Goal: Use online tool/utility: Utilize a website feature to perform a specific function

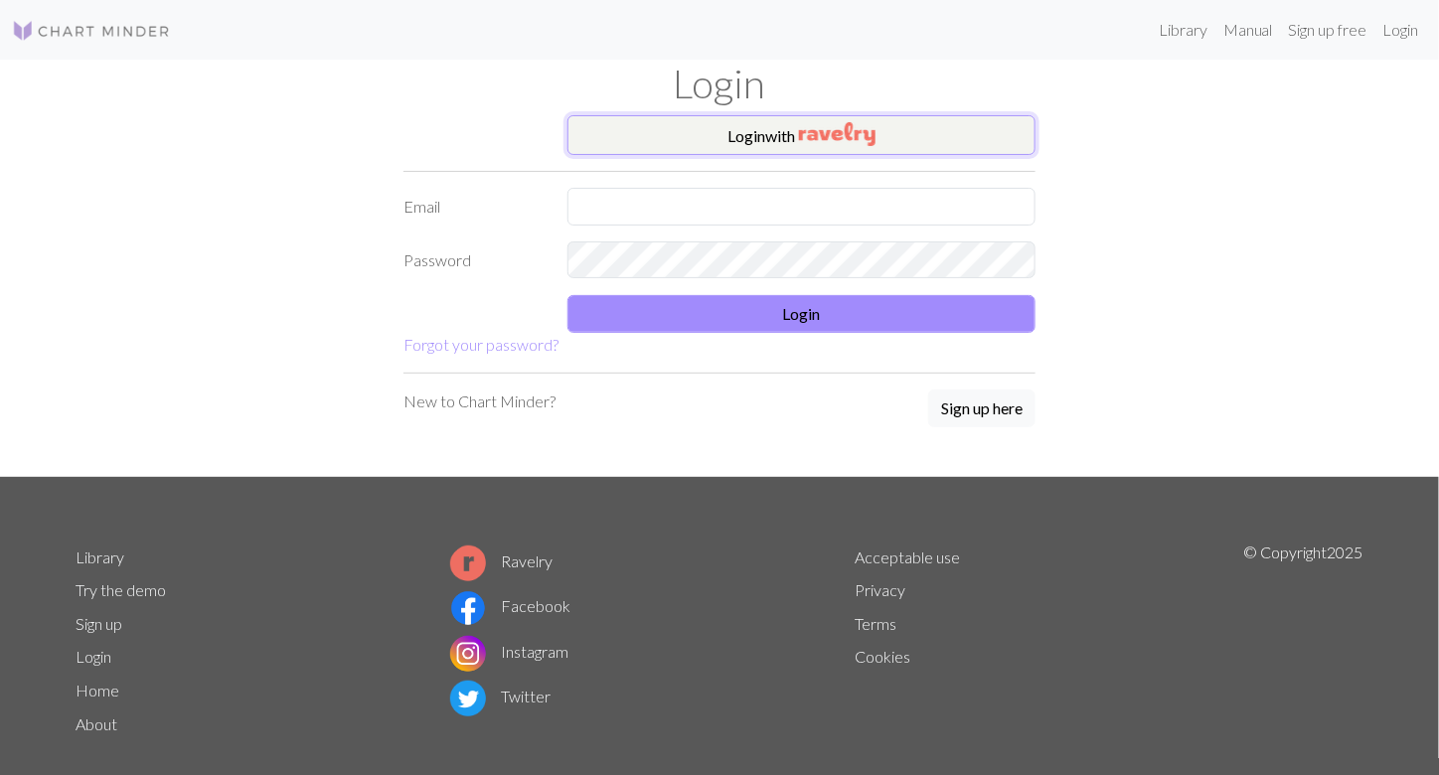
click at [743, 126] on button "Login with" at bounding box center [801, 135] width 468 height 40
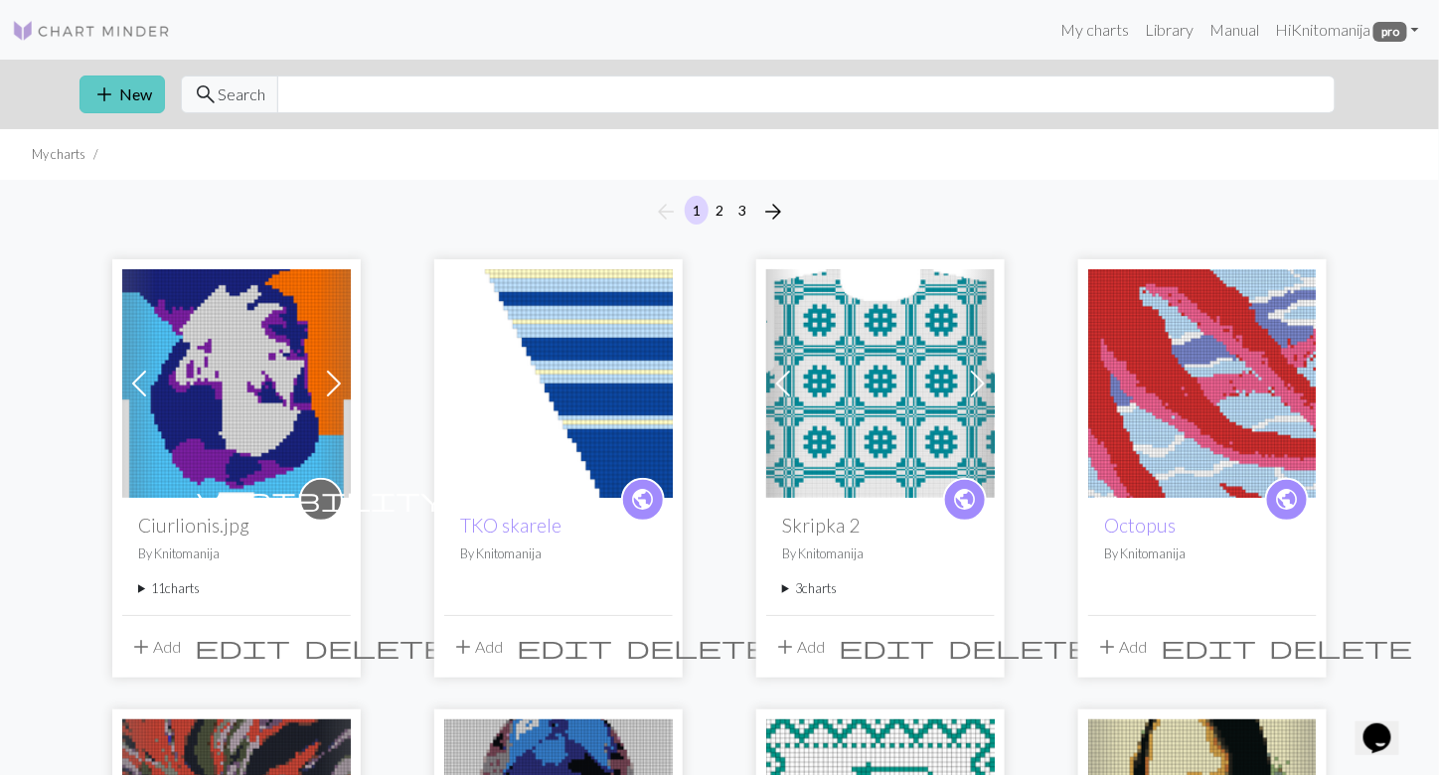
click at [106, 86] on span "add" at bounding box center [104, 94] width 24 height 28
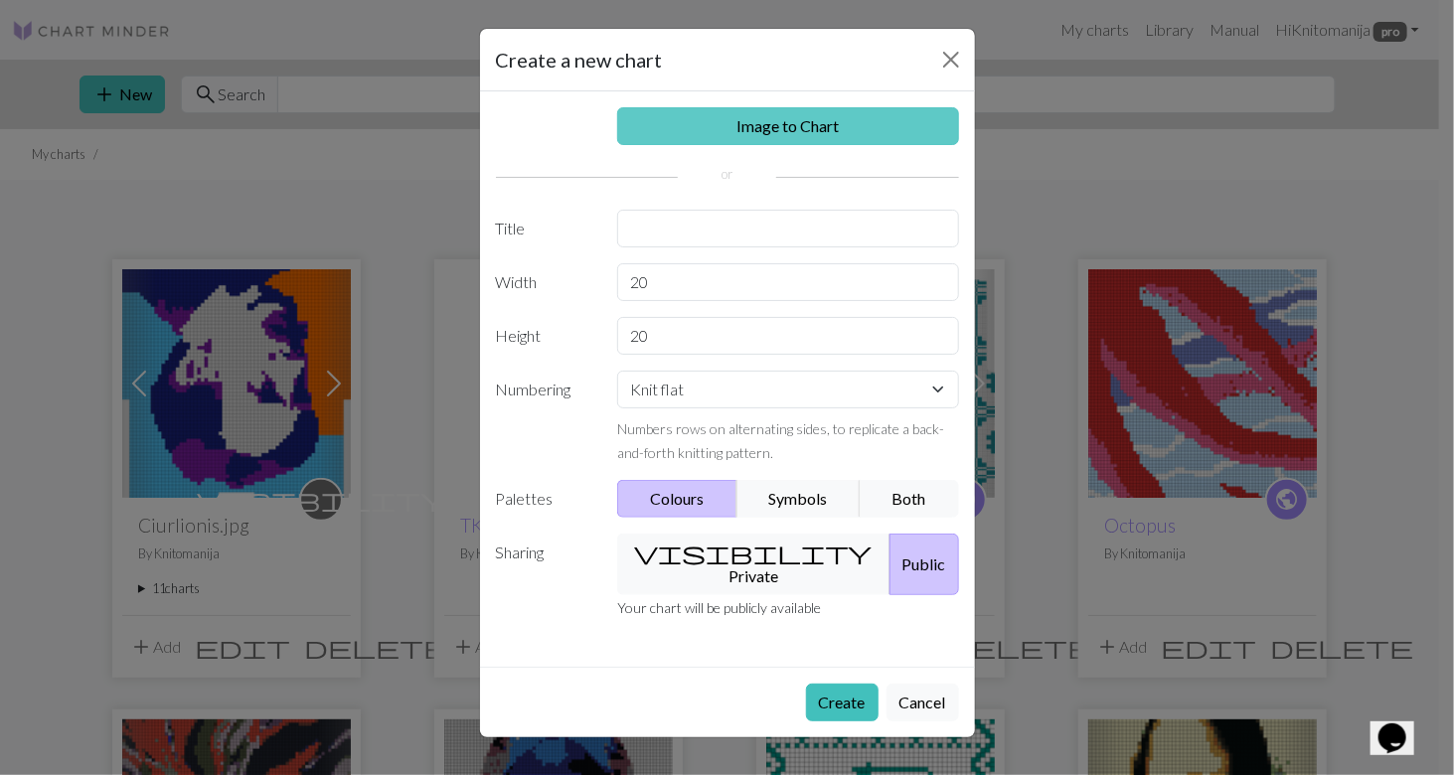
click at [796, 118] on link "Image to Chart" at bounding box center [788, 126] width 342 height 38
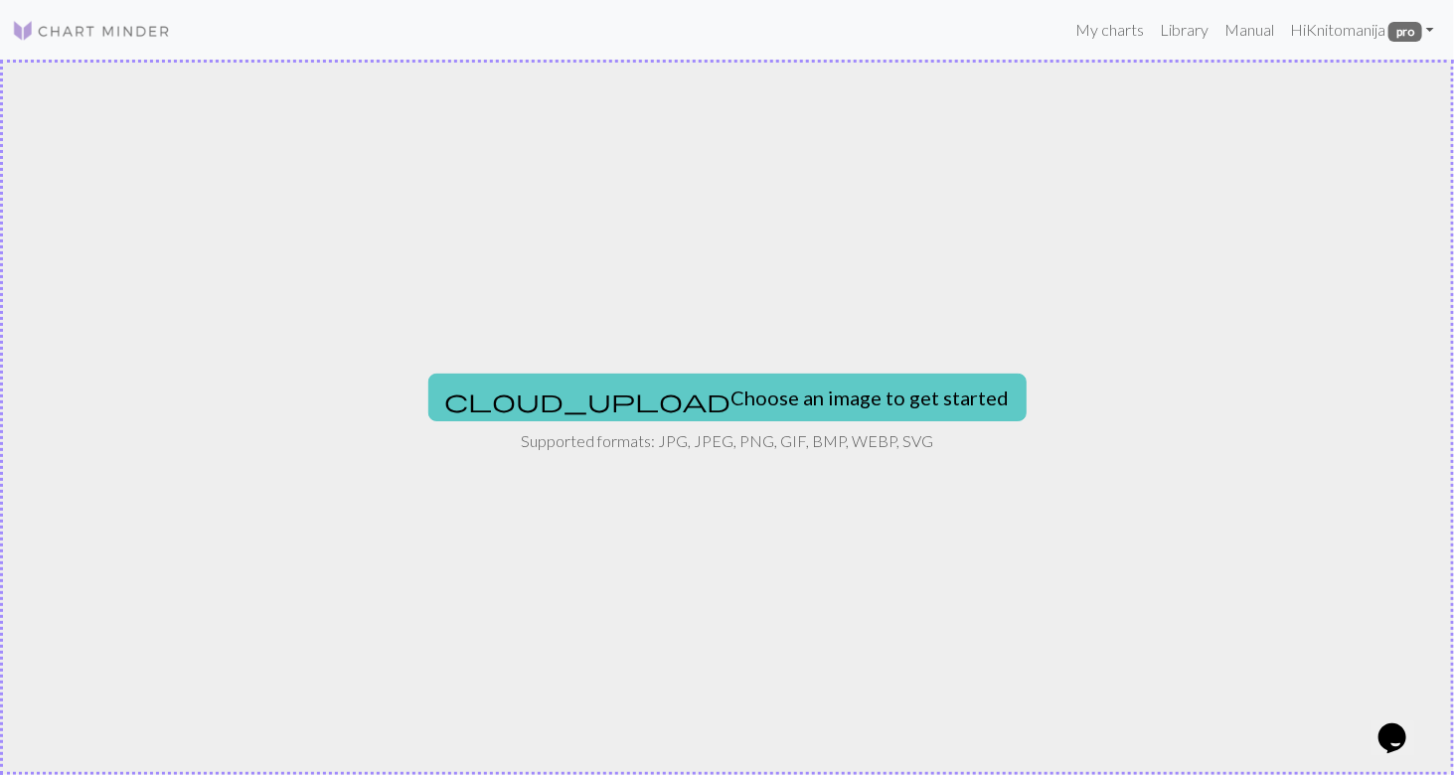
click at [804, 389] on button "cloud_upload Choose an image to get started" at bounding box center [727, 398] width 598 height 48
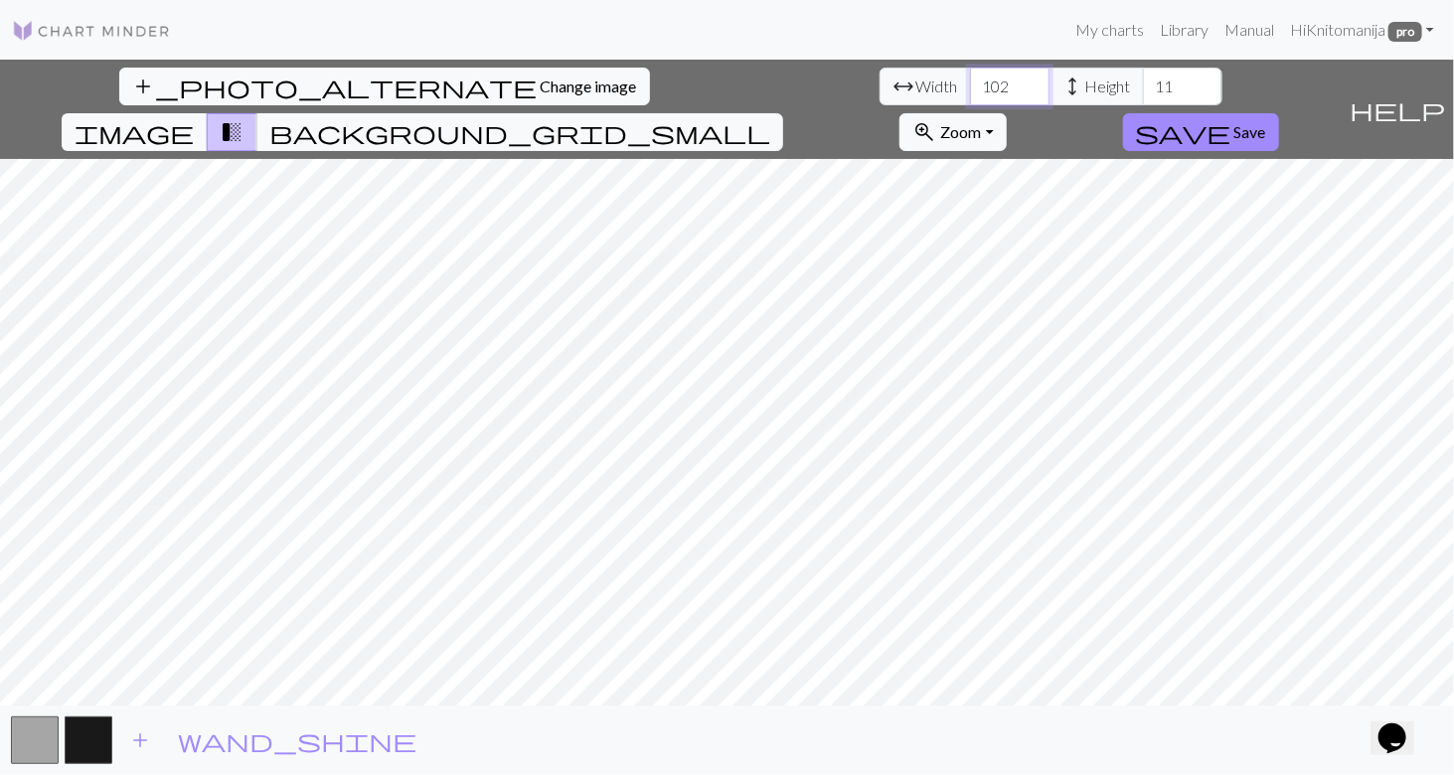
click at [970, 78] on input "102" at bounding box center [1009, 87] width 79 height 38
click at [970, 78] on input "103" at bounding box center [1009, 87] width 79 height 38
type input "139"
click at [970, 78] on input "139" at bounding box center [1009, 87] width 79 height 38
click at [1143, 77] on input "44" at bounding box center [1182, 87] width 79 height 38
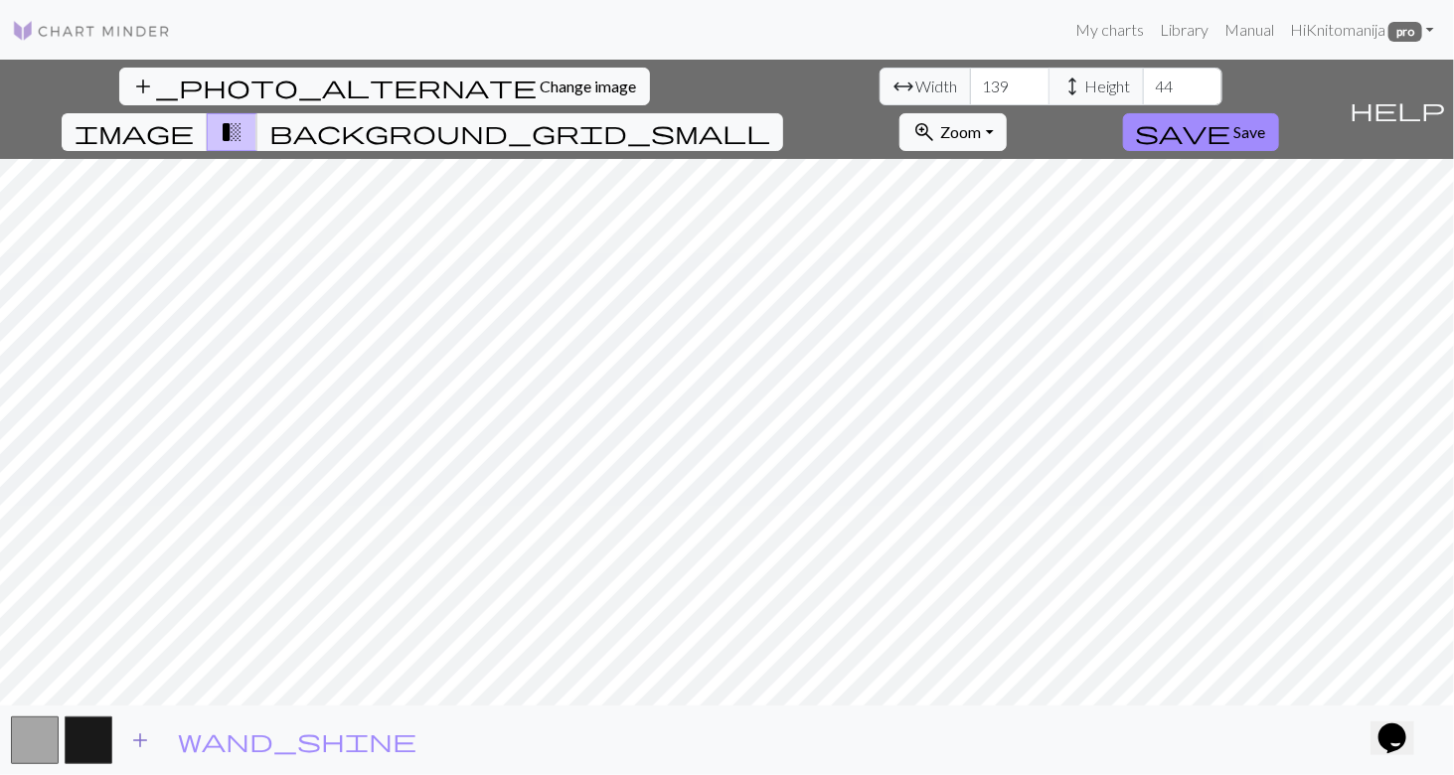
click at [143, 732] on span "add" at bounding box center [140, 740] width 24 height 28
click at [192, 737] on span "add" at bounding box center [194, 740] width 24 height 28
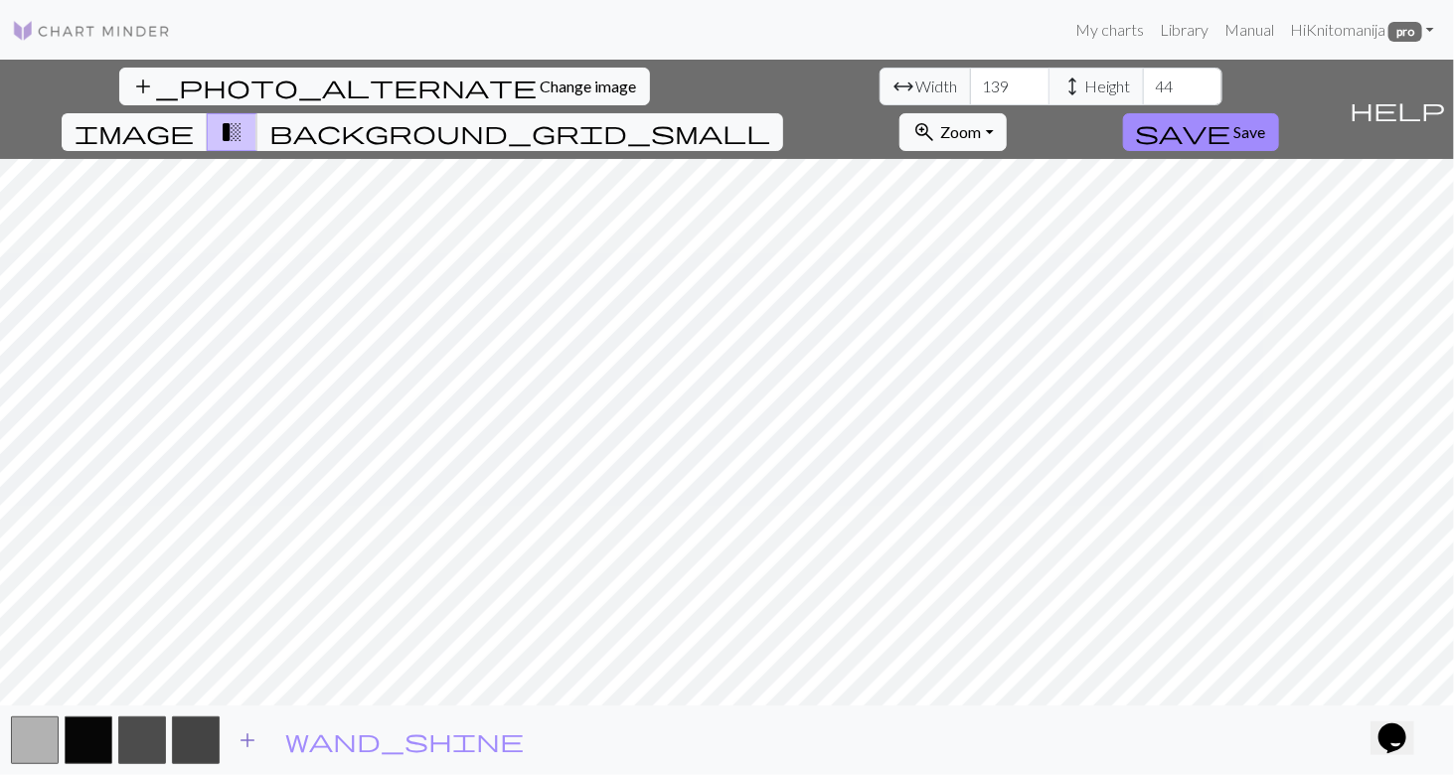
click at [247, 737] on span "add" at bounding box center [247, 740] width 24 height 28
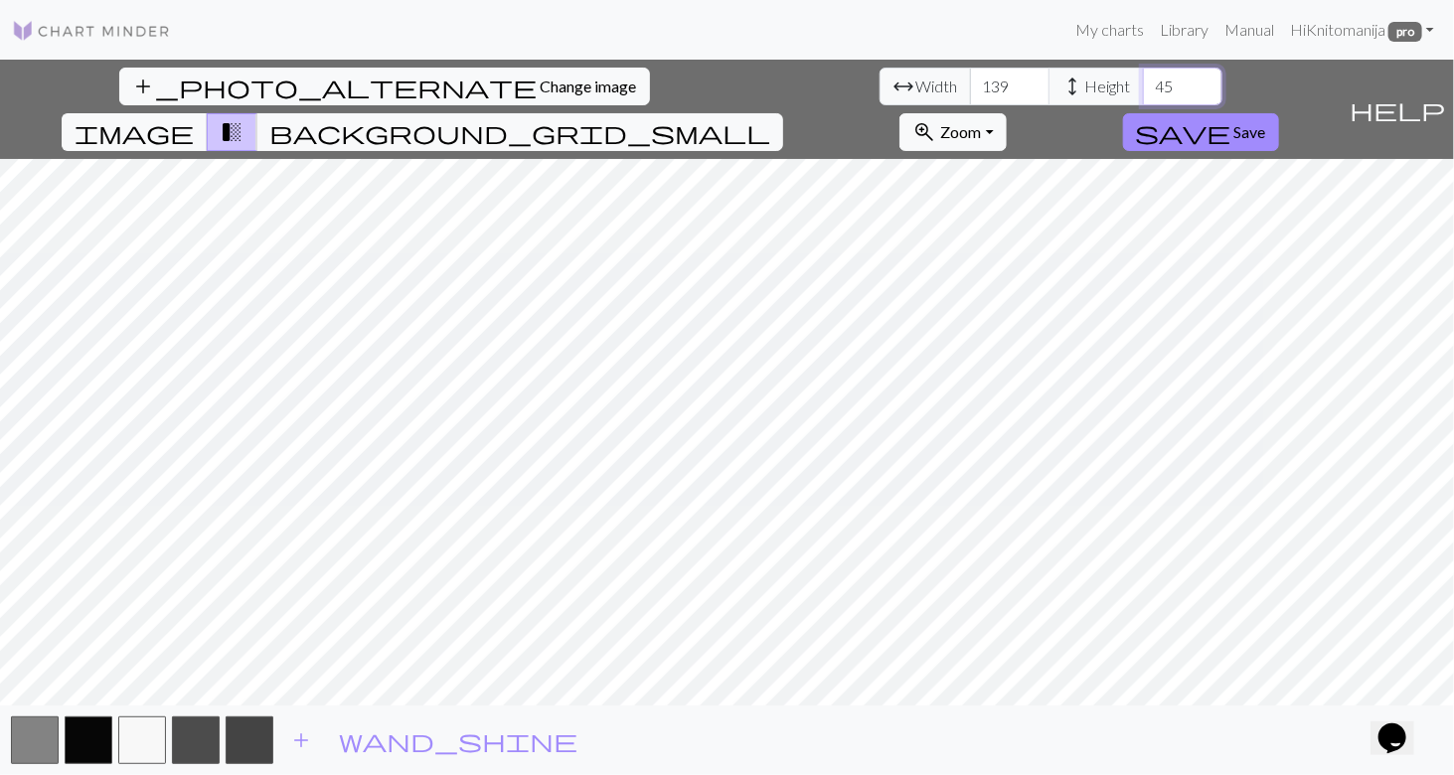
click at [1143, 80] on input "45" at bounding box center [1182, 87] width 79 height 38
click at [1143, 77] on input "46" at bounding box center [1182, 87] width 79 height 38
click at [1143, 77] on input "51" at bounding box center [1182, 87] width 79 height 38
click at [1143, 85] on input "50" at bounding box center [1182, 87] width 79 height 38
type input "51"
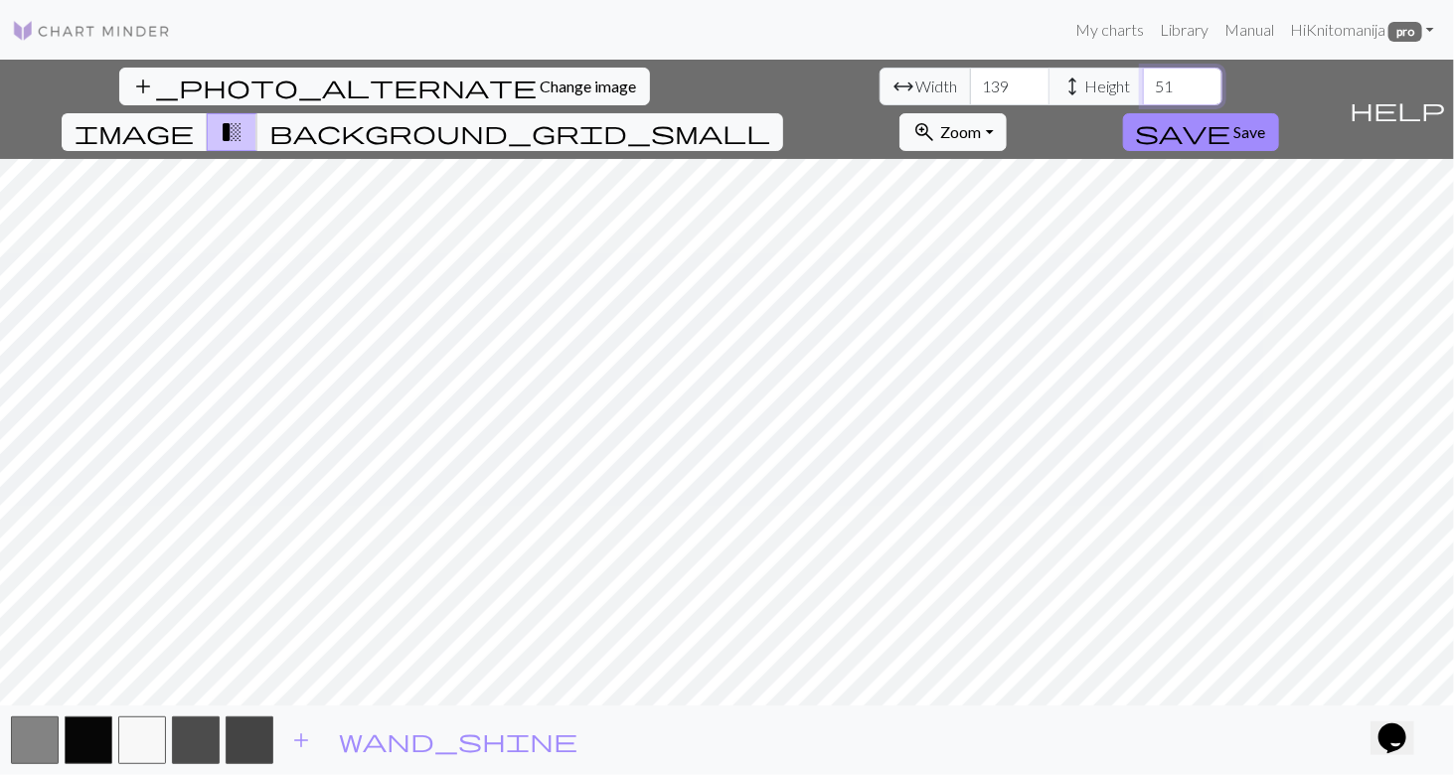
click at [1143, 77] on input "51" at bounding box center [1182, 87] width 79 height 38
click at [970, 81] on input "153" at bounding box center [1009, 87] width 79 height 38
type input "160"
click at [970, 77] on input "160" at bounding box center [1009, 87] width 79 height 38
click at [1143, 80] on input "55" at bounding box center [1182, 87] width 79 height 38
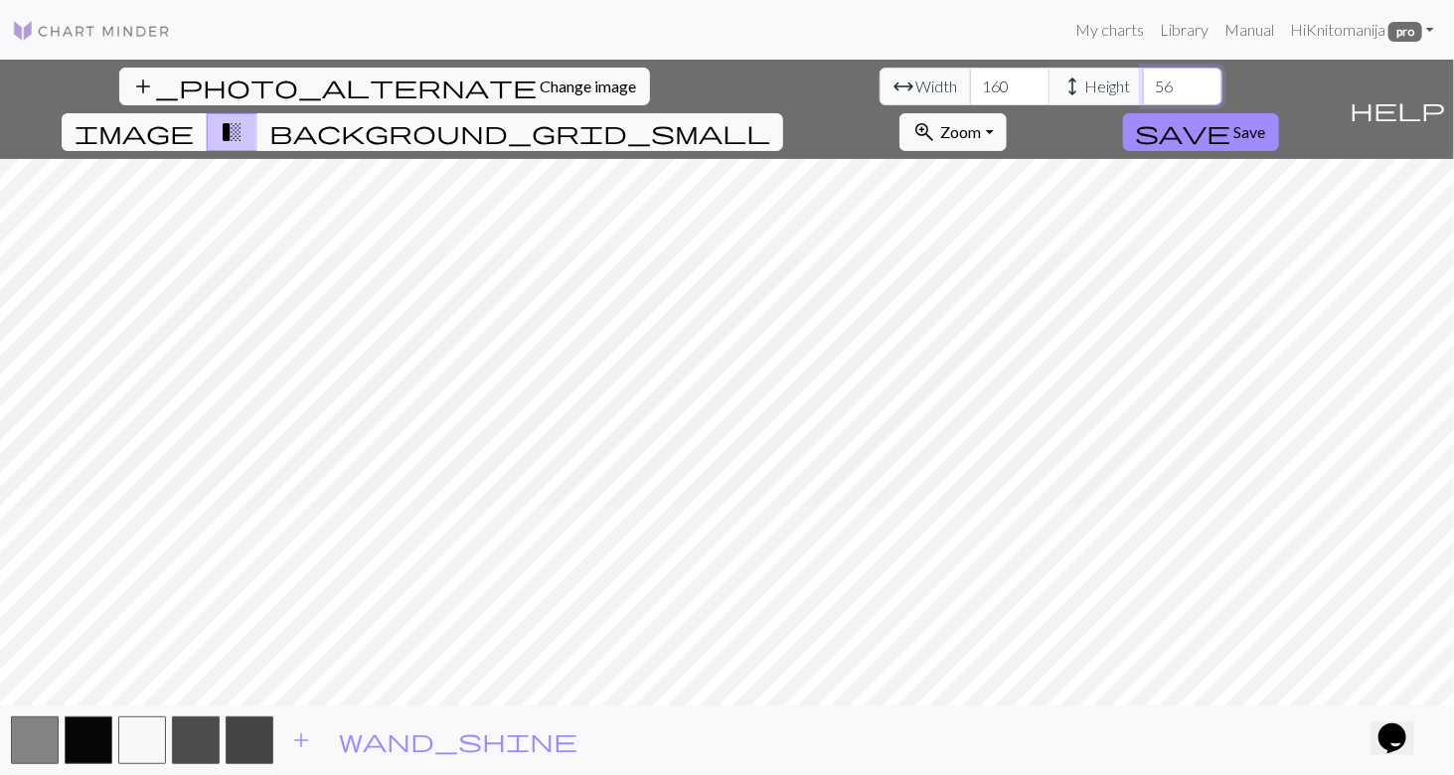
click at [1143, 80] on input "56" at bounding box center [1182, 87] width 79 height 38
click at [1143, 80] on input "57" at bounding box center [1182, 87] width 79 height 38
click at [1143, 80] on input "58" at bounding box center [1182, 87] width 79 height 38
click at [1143, 80] on input "59" at bounding box center [1182, 87] width 79 height 38
click at [1143, 75] on input "60" at bounding box center [1182, 87] width 79 height 38
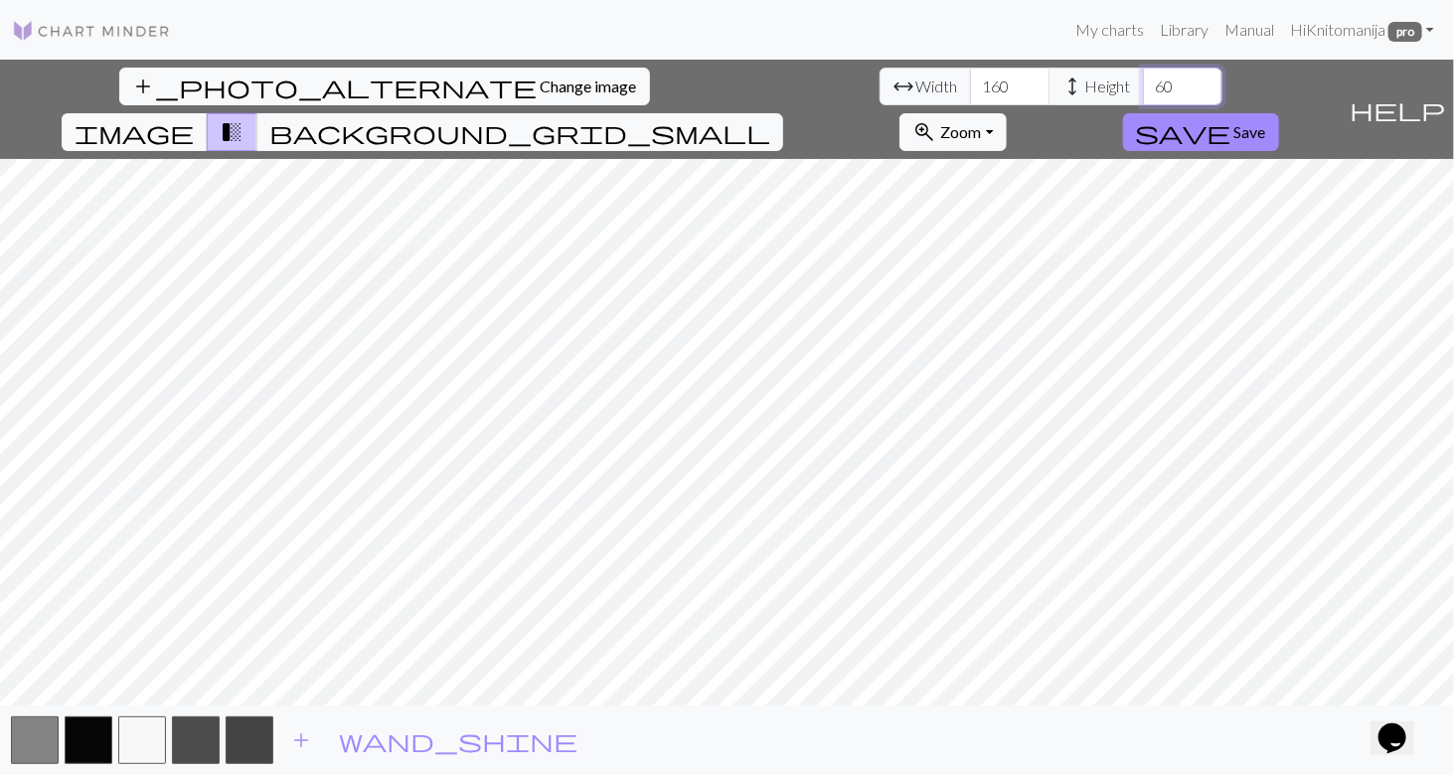
type input "61"
click at [1143, 75] on input "61" at bounding box center [1182, 87] width 79 height 38
click at [299, 733] on span "add" at bounding box center [301, 740] width 24 height 28
click at [970, 77] on input "161" at bounding box center [1009, 87] width 79 height 38
click at [970, 77] on input "162" at bounding box center [1009, 87] width 79 height 38
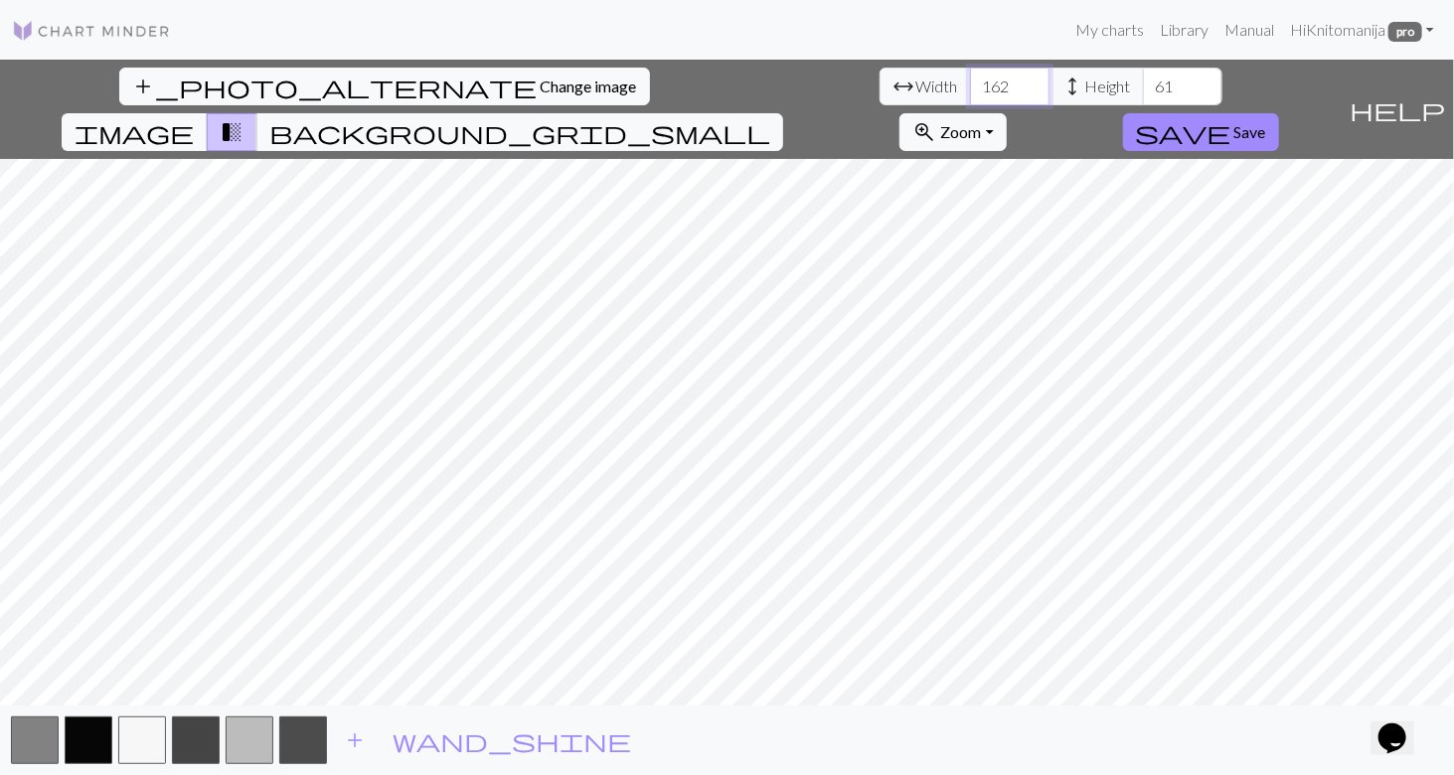
click at [970, 77] on input "163" at bounding box center [1009, 87] width 79 height 38
click at [970, 77] on input "164" at bounding box center [1009, 87] width 79 height 38
click at [970, 77] on input "165" at bounding box center [1009, 87] width 79 height 38
type input "166"
click at [970, 77] on input "166" at bounding box center [1009, 87] width 79 height 38
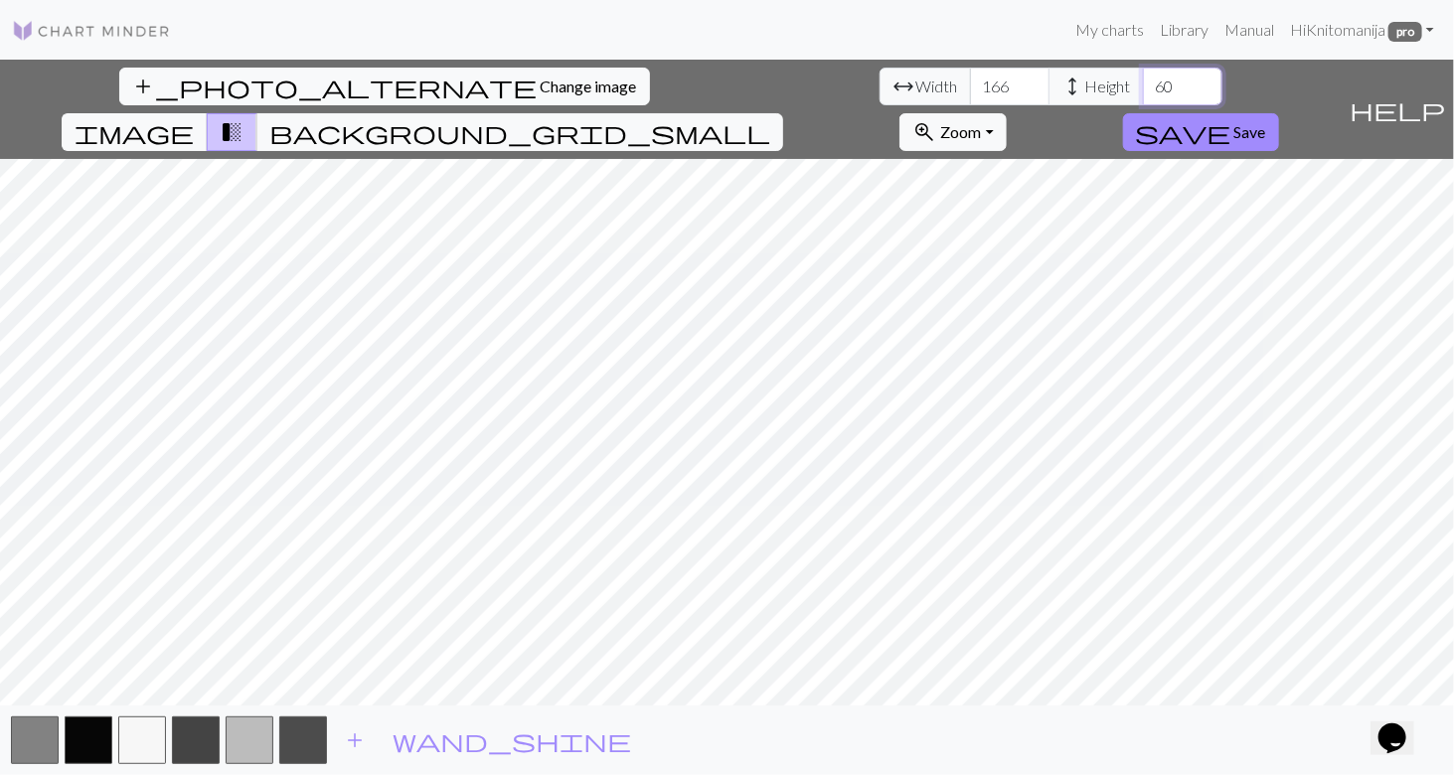
click at [1143, 93] on input "60" at bounding box center [1182, 87] width 79 height 38
click at [1143, 93] on input "59" at bounding box center [1182, 87] width 79 height 38
click at [1143, 93] on input "58" at bounding box center [1182, 87] width 79 height 38
click at [1143, 93] on input "57" at bounding box center [1182, 87] width 79 height 38
click at [1143, 93] on input "56" at bounding box center [1182, 87] width 79 height 38
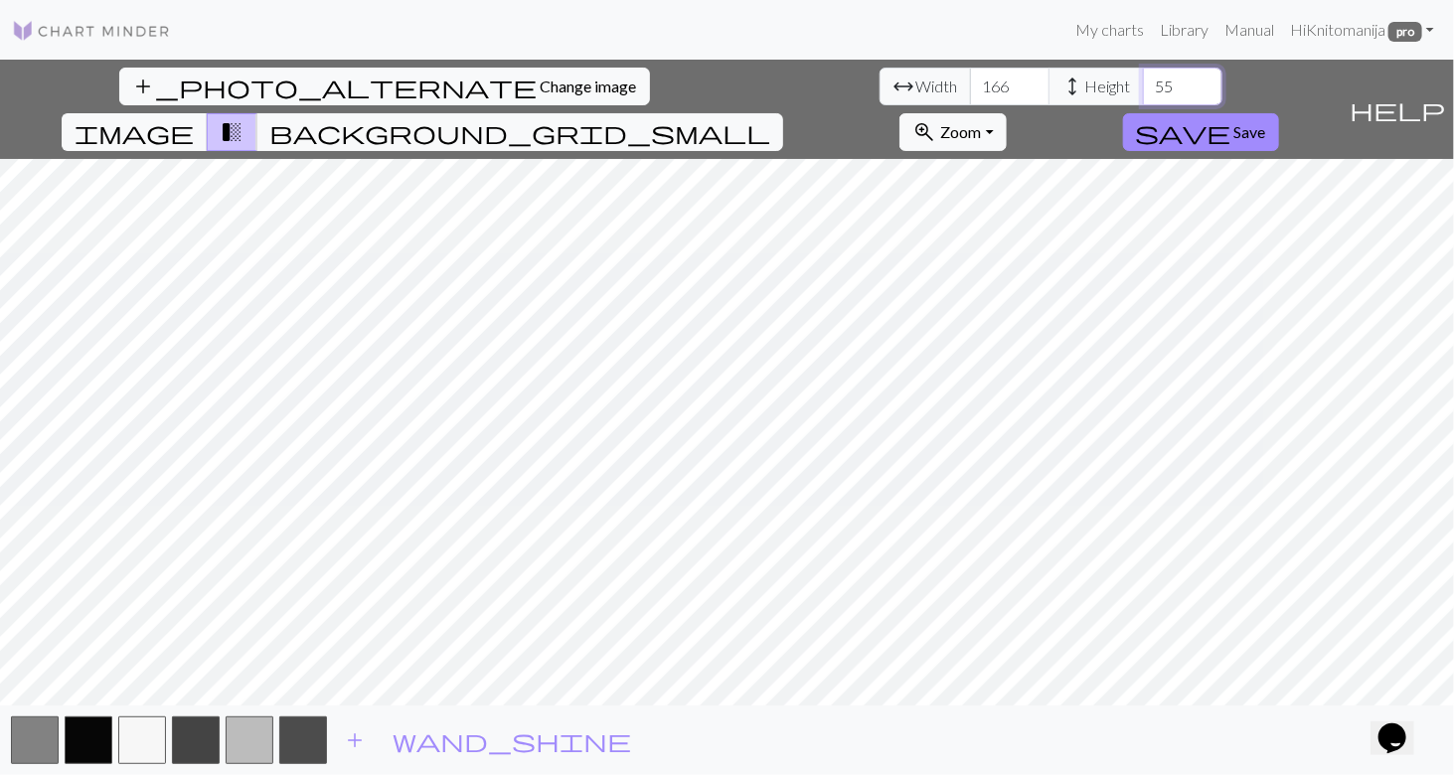
click at [1143, 93] on input "55" at bounding box center [1182, 87] width 79 height 38
click at [1143, 93] on input "54" at bounding box center [1182, 87] width 79 height 38
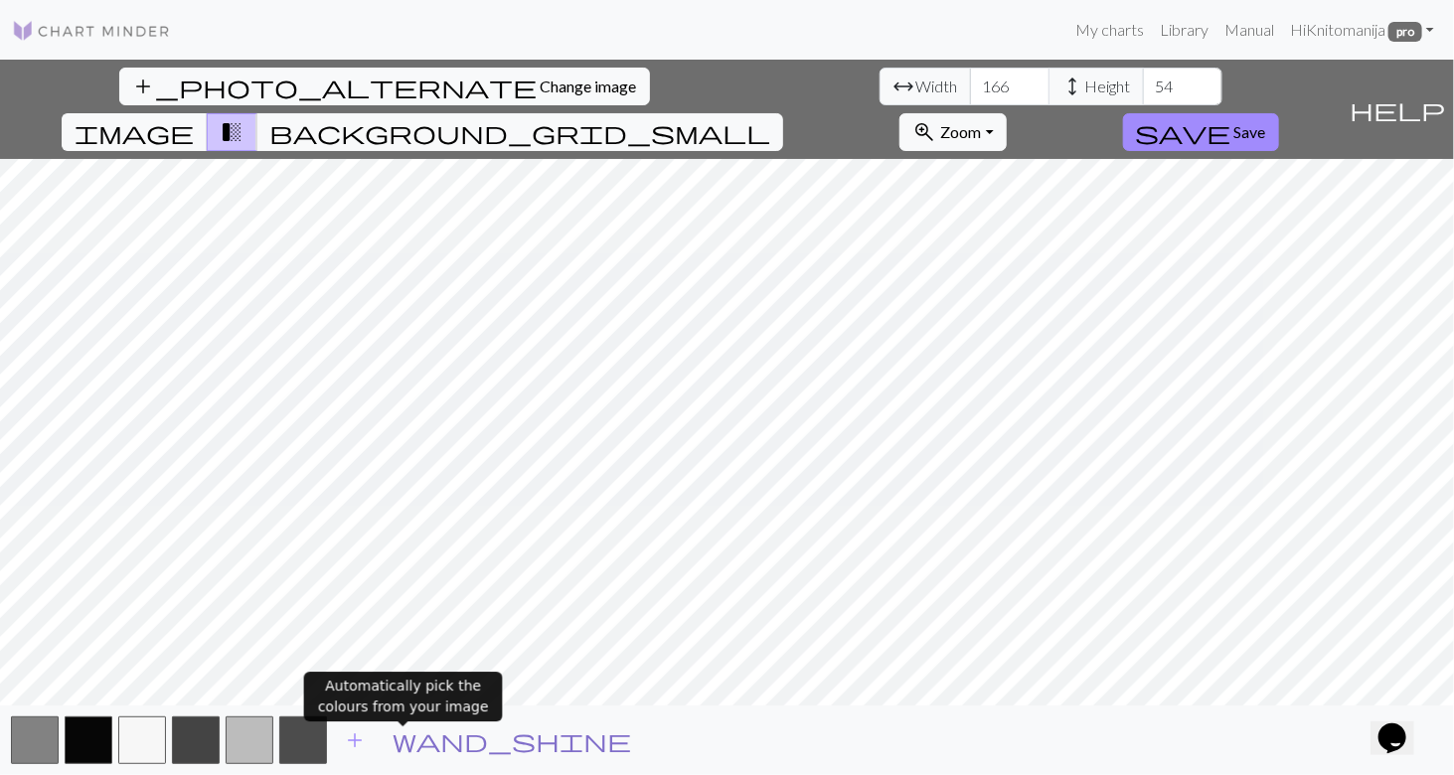
click at [403, 740] on span "wand_shine" at bounding box center [511, 740] width 238 height 28
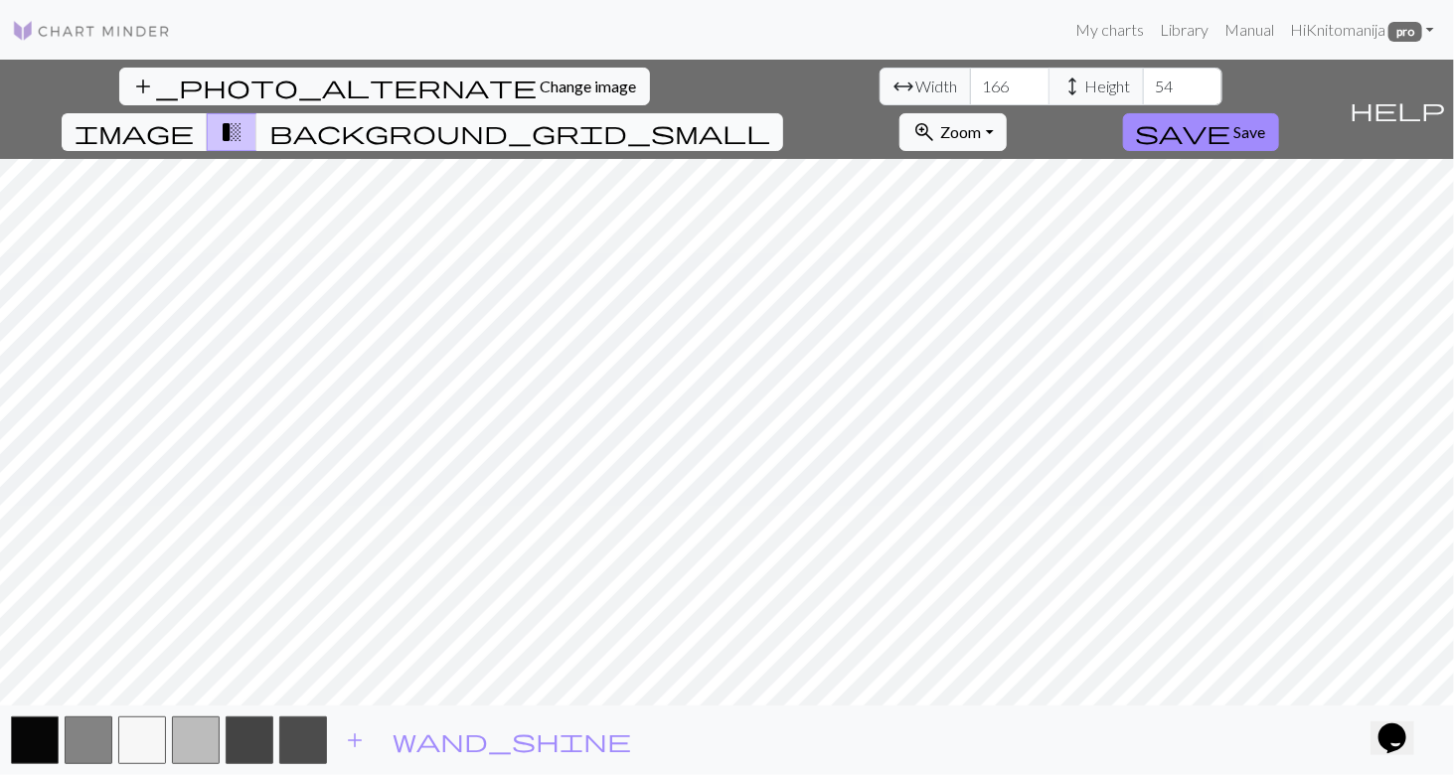
click at [770, 118] on span "background_grid_small" at bounding box center [519, 132] width 501 height 28
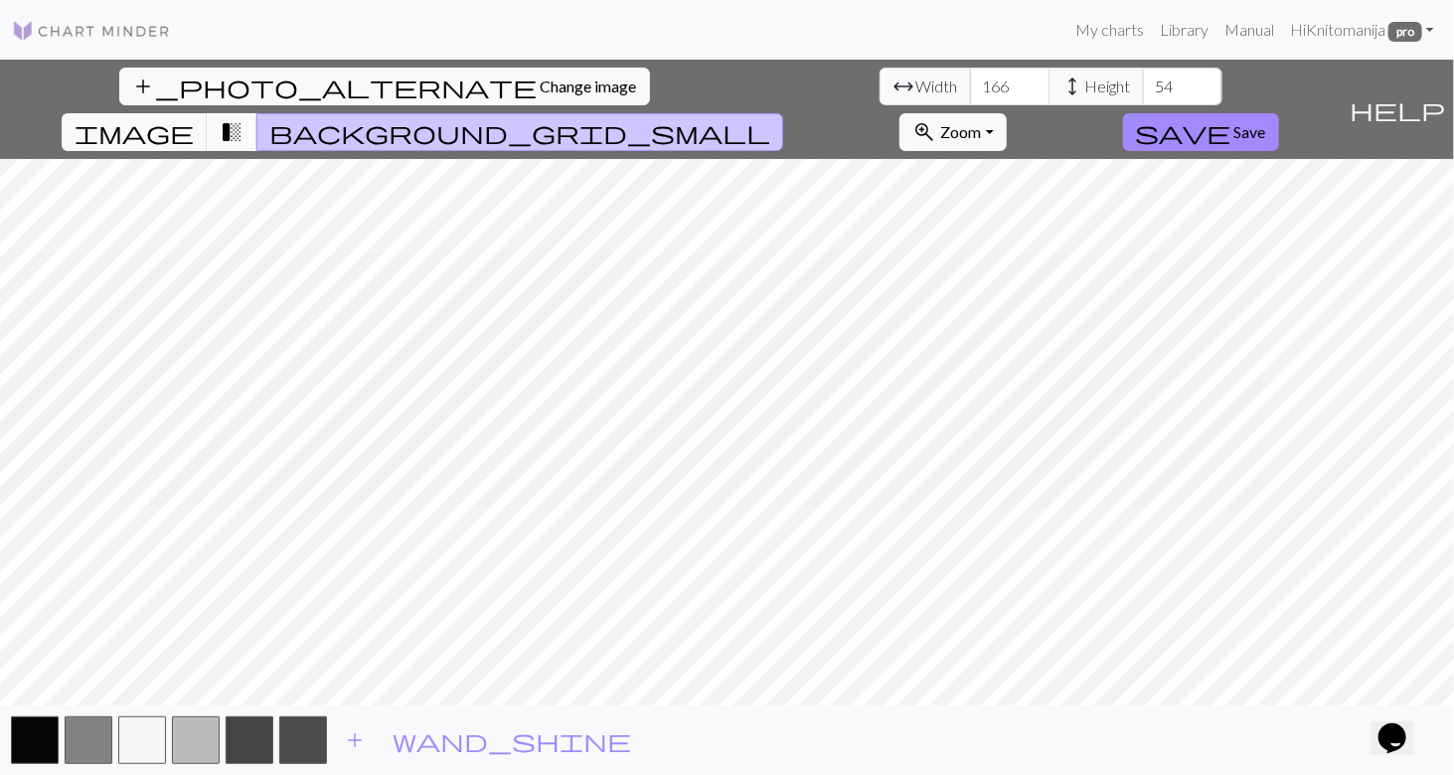
click at [243, 118] on span "transition_fade" at bounding box center [232, 132] width 24 height 28
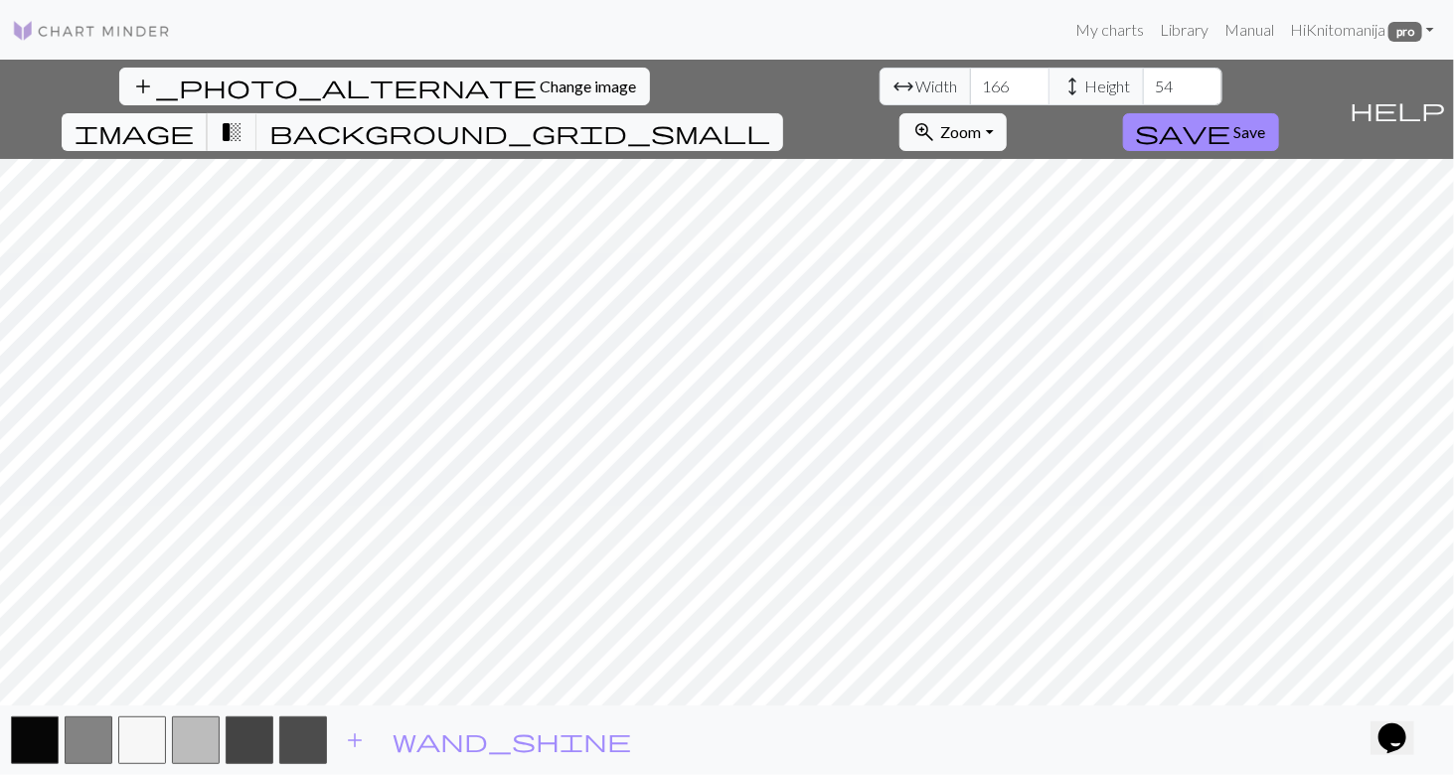
click at [194, 118] on span "image" at bounding box center [134, 132] width 119 height 28
click at [243, 118] on span "transition_fade" at bounding box center [232, 132] width 24 height 28
click at [1143, 77] on input "55" at bounding box center [1182, 87] width 79 height 38
click at [1143, 77] on input "56" at bounding box center [1182, 87] width 79 height 38
click at [1143, 77] on input "57" at bounding box center [1182, 87] width 79 height 38
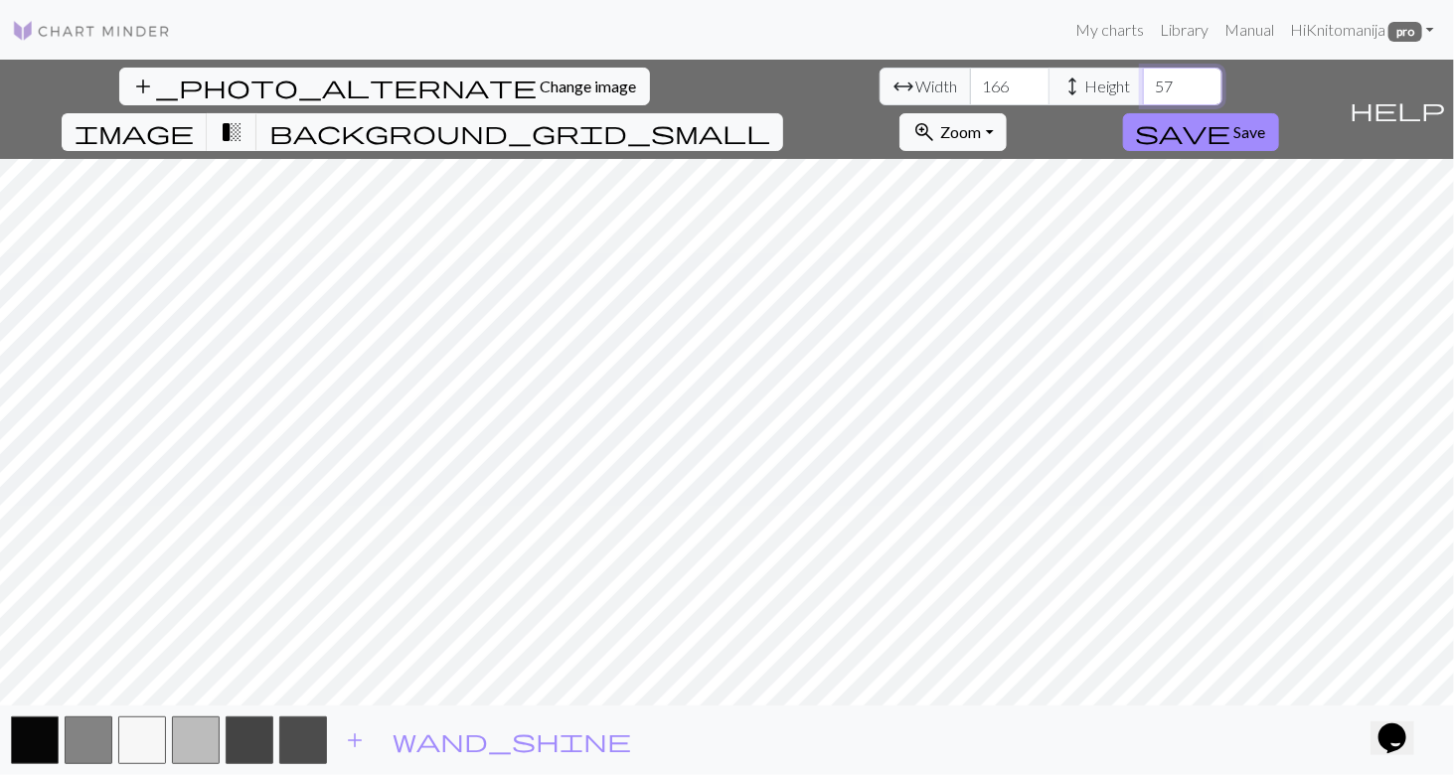
click at [1143, 77] on input "58" at bounding box center [1182, 87] width 79 height 38
click at [1143, 77] on input "59" at bounding box center [1182, 87] width 79 height 38
type input "60"
click at [1143, 77] on input "60" at bounding box center [1182, 87] width 79 height 38
click at [970, 77] on input "167" at bounding box center [1009, 87] width 79 height 38
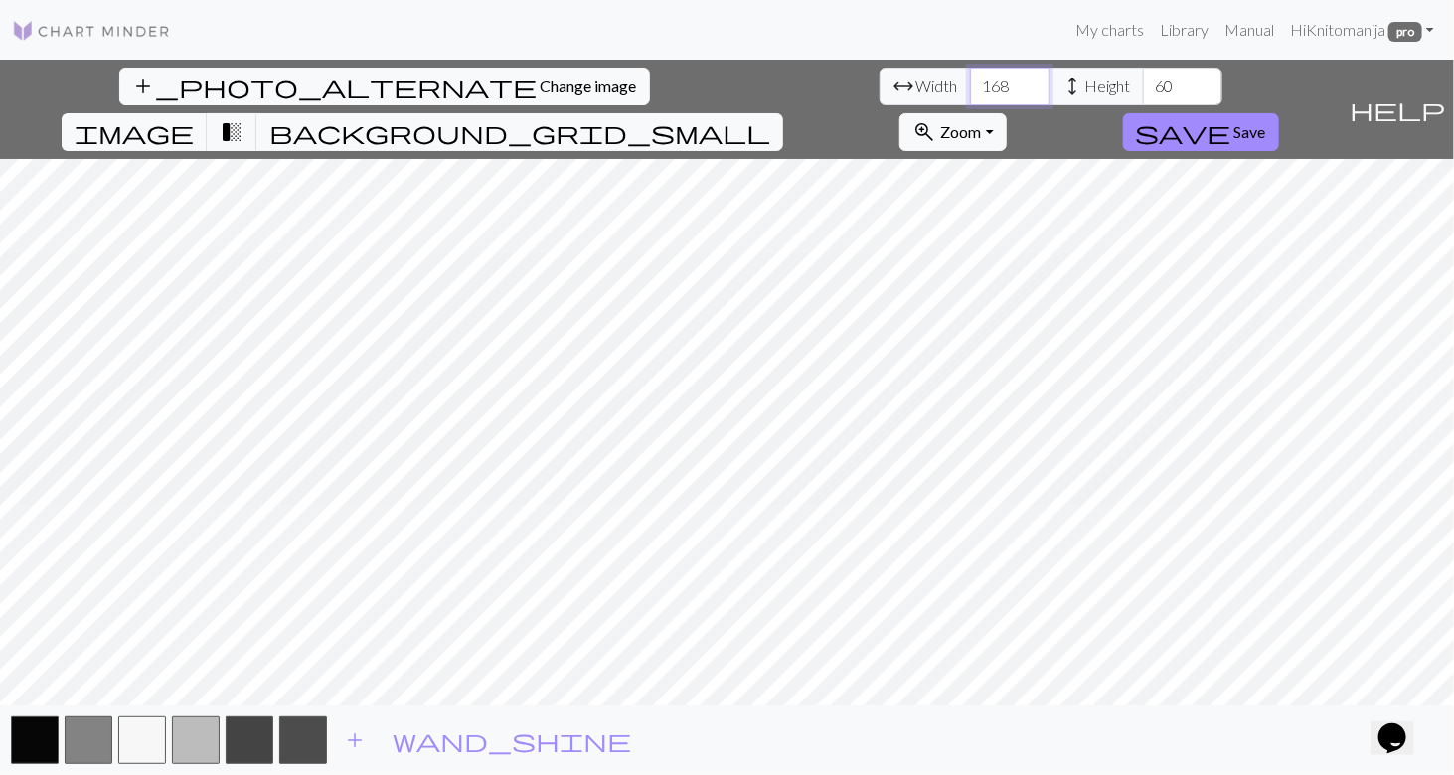
click at [970, 77] on input "168" at bounding box center [1009, 87] width 79 height 38
click at [970, 77] on input "169" at bounding box center [1009, 87] width 79 height 38
click at [970, 77] on input "170" at bounding box center [1009, 87] width 79 height 38
click at [970, 77] on input "171" at bounding box center [1009, 87] width 79 height 38
type input "175"
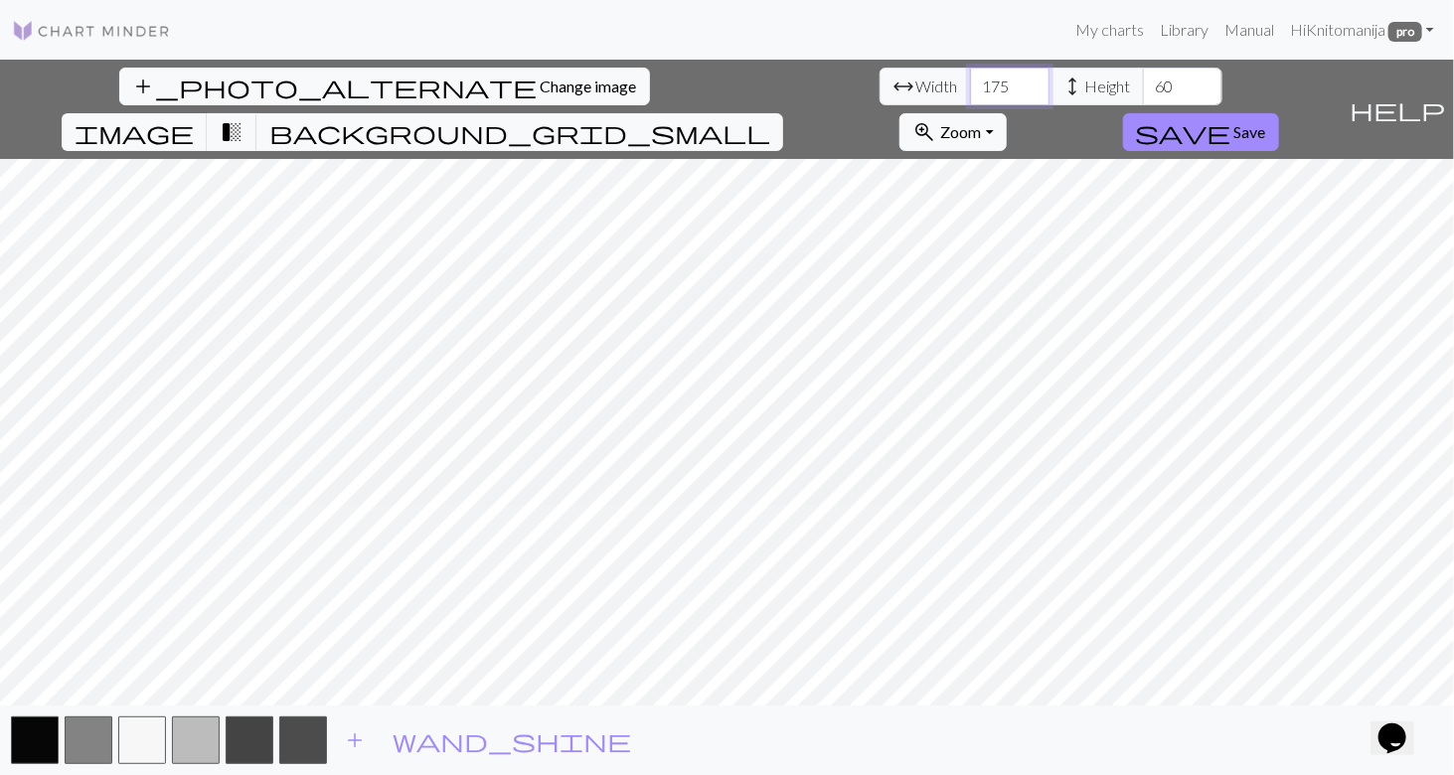
click at [970, 77] on input "175" at bounding box center [1009, 87] width 79 height 38
click at [81, 743] on button "button" at bounding box center [89, 740] width 48 height 48
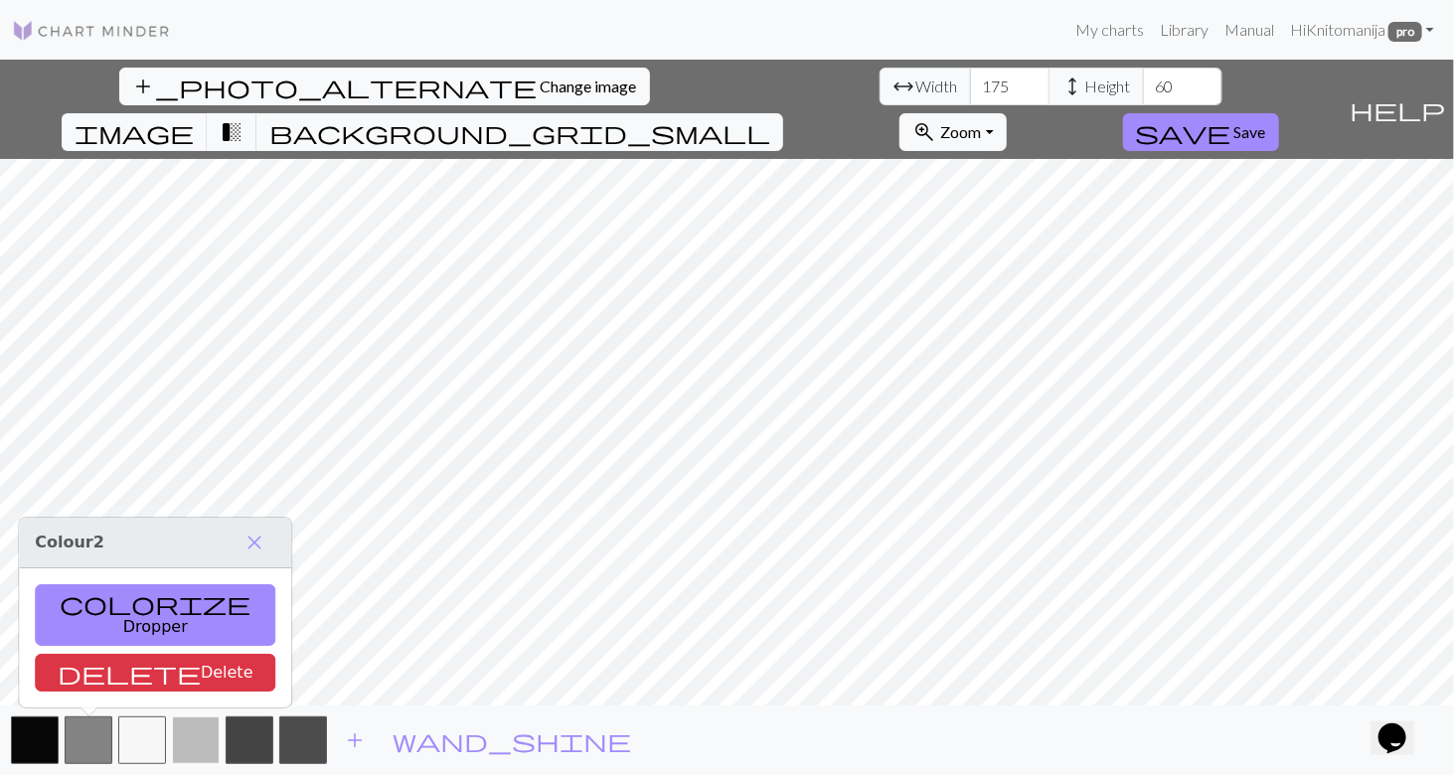
click at [179, 744] on button "button" at bounding box center [196, 740] width 48 height 48
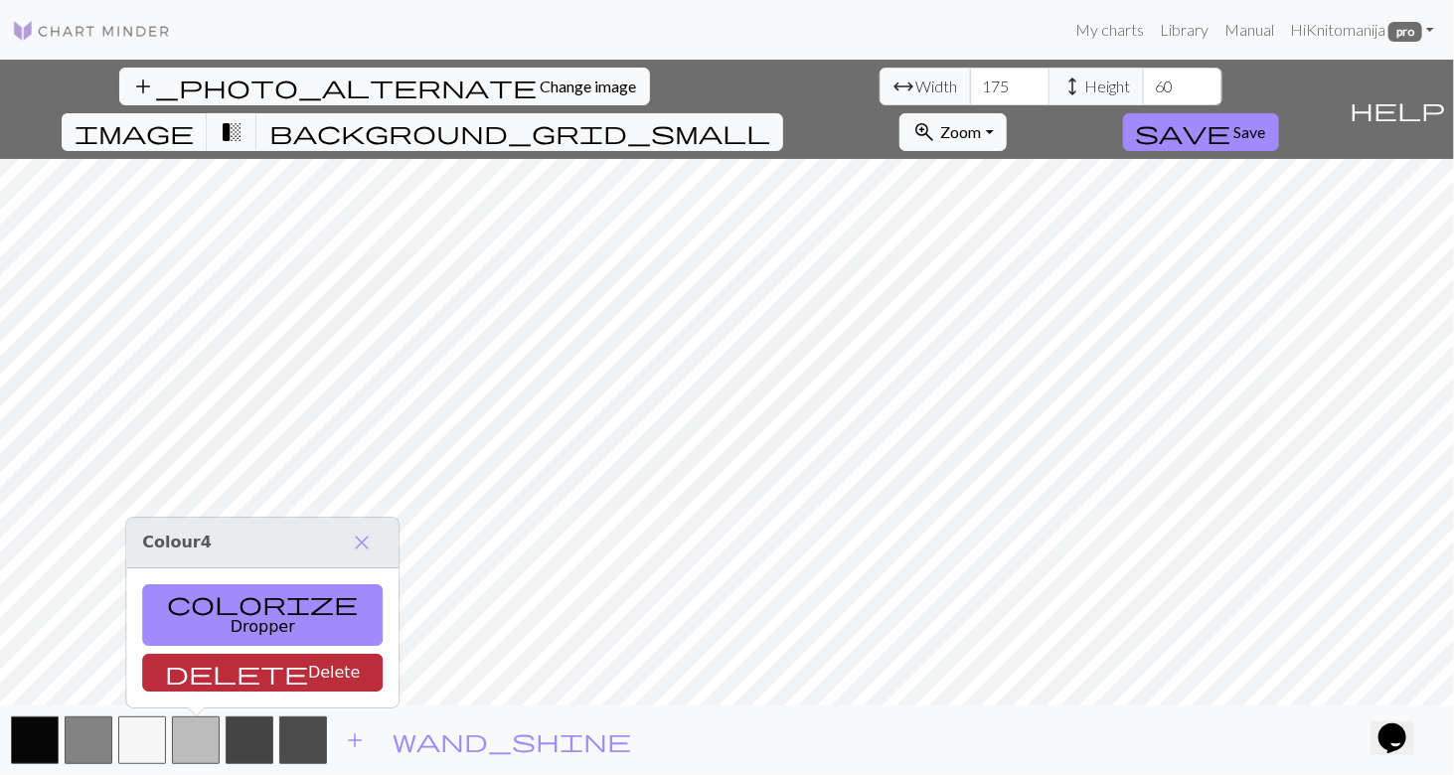
click at [184, 674] on span "delete" at bounding box center [236, 673] width 143 height 28
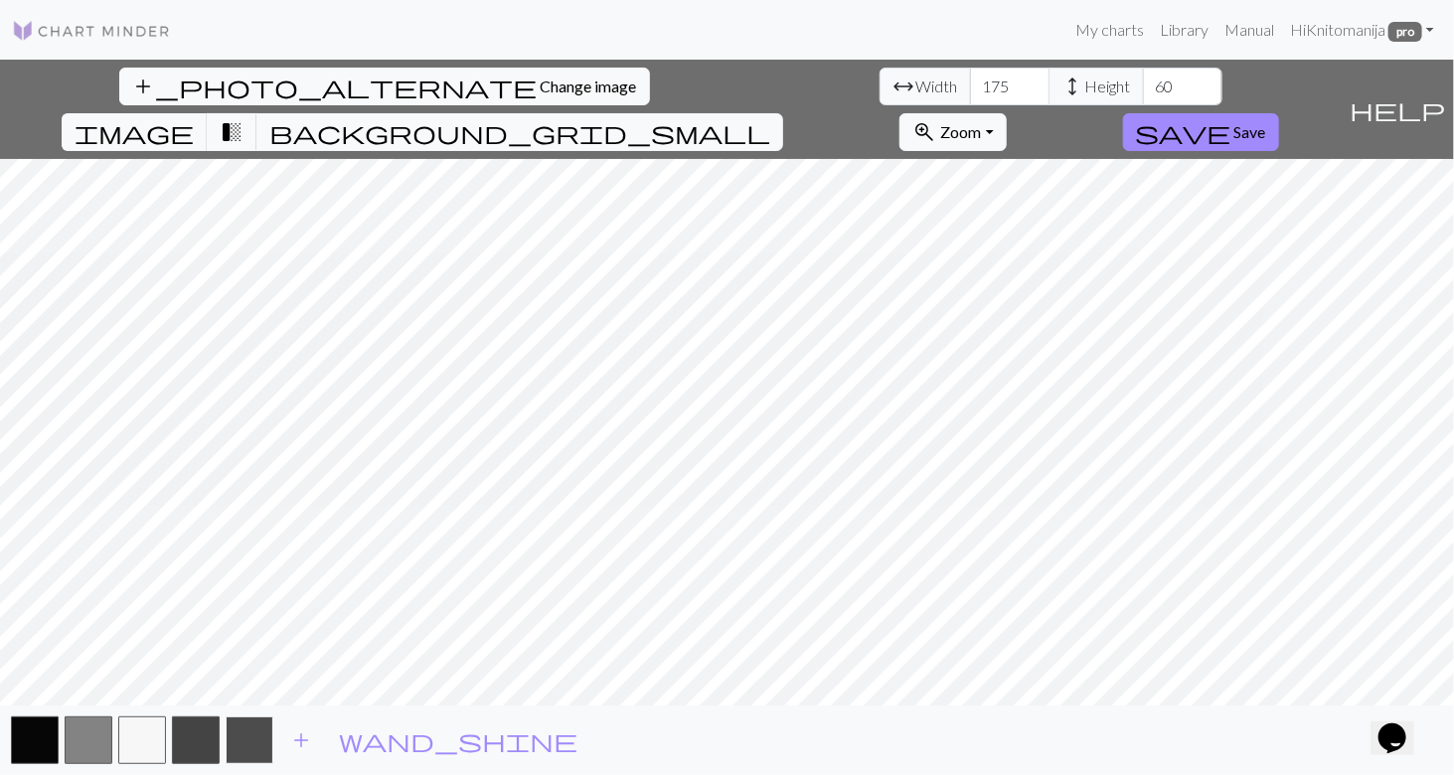
click at [244, 744] on button "button" at bounding box center [250, 740] width 48 height 48
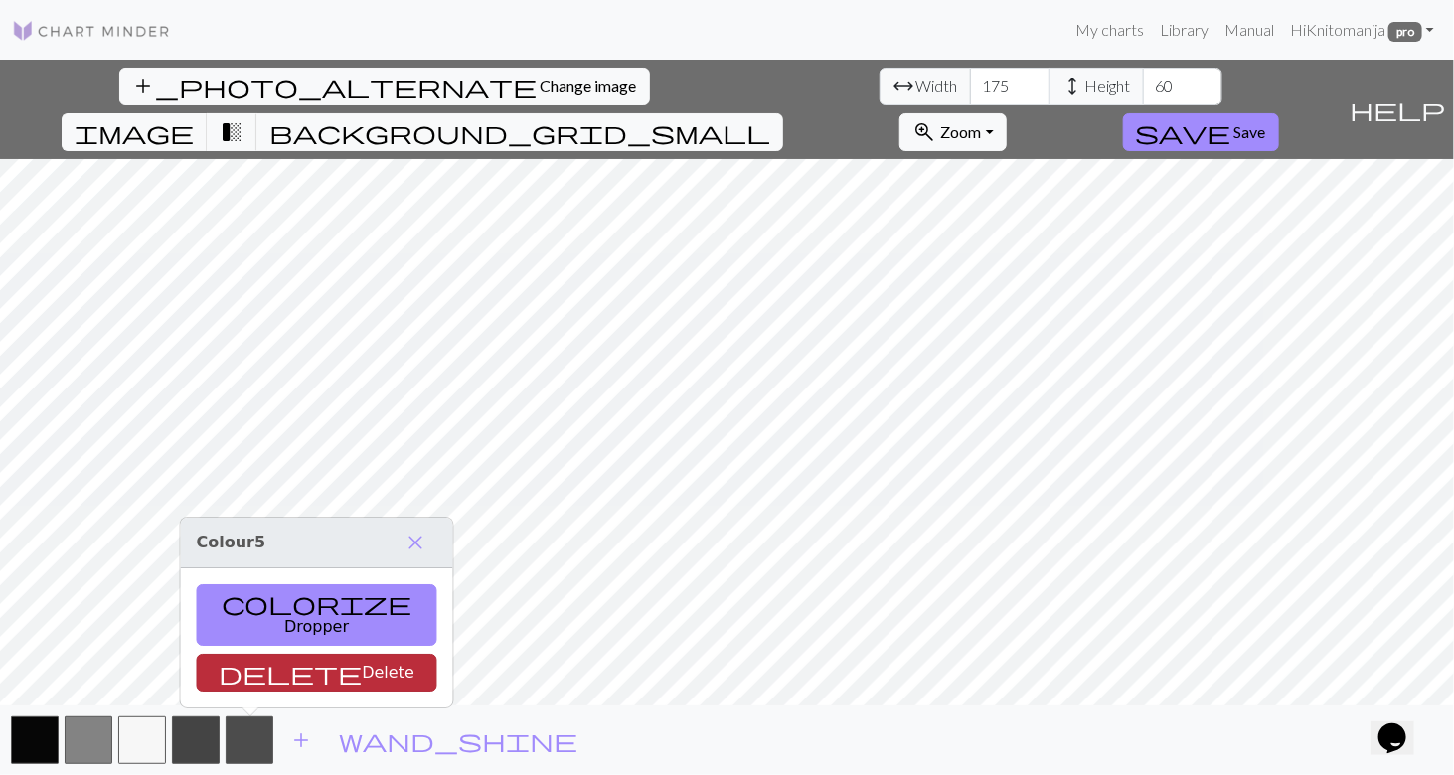
click at [239, 681] on button "delete Delete" at bounding box center [317, 673] width 240 height 38
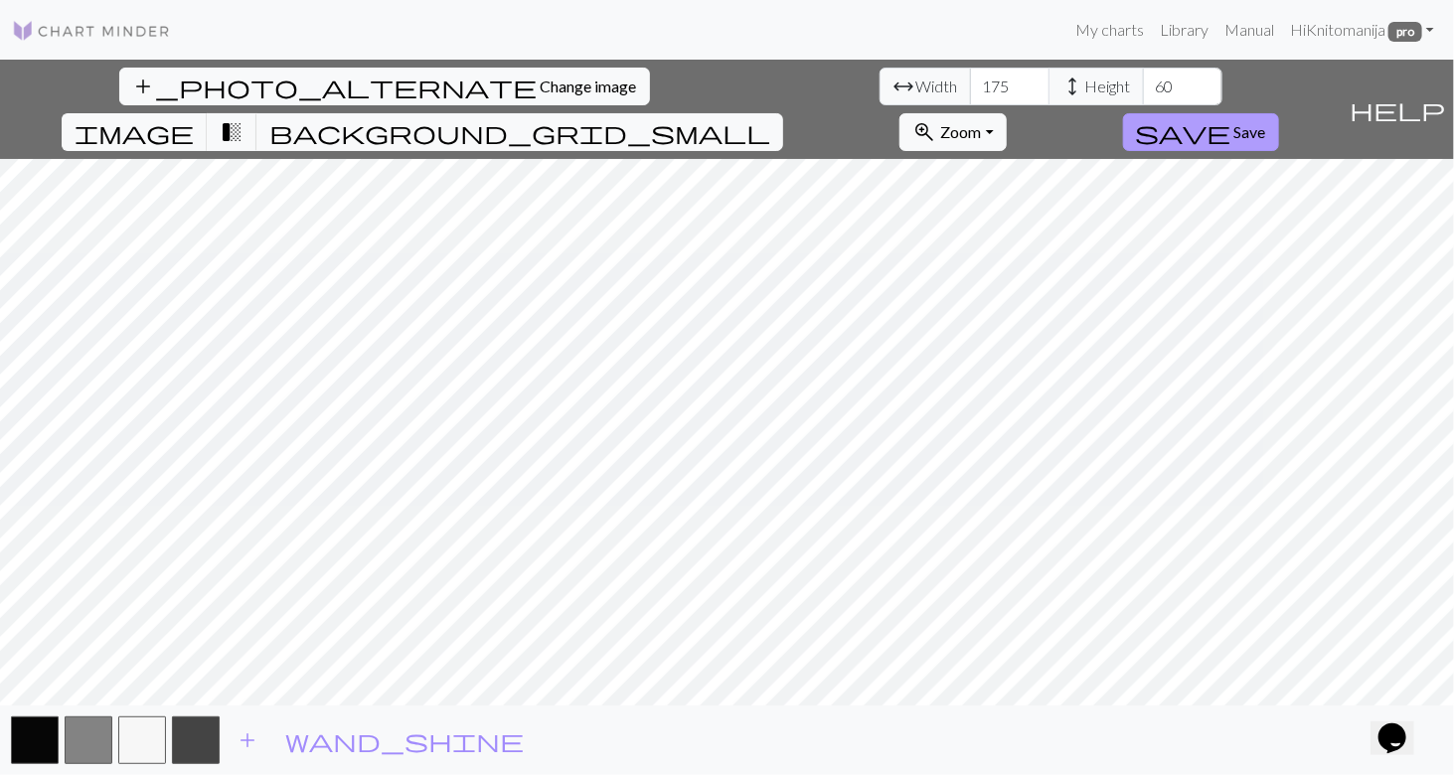
click at [1231, 118] on span "save" at bounding box center [1183, 132] width 95 height 28
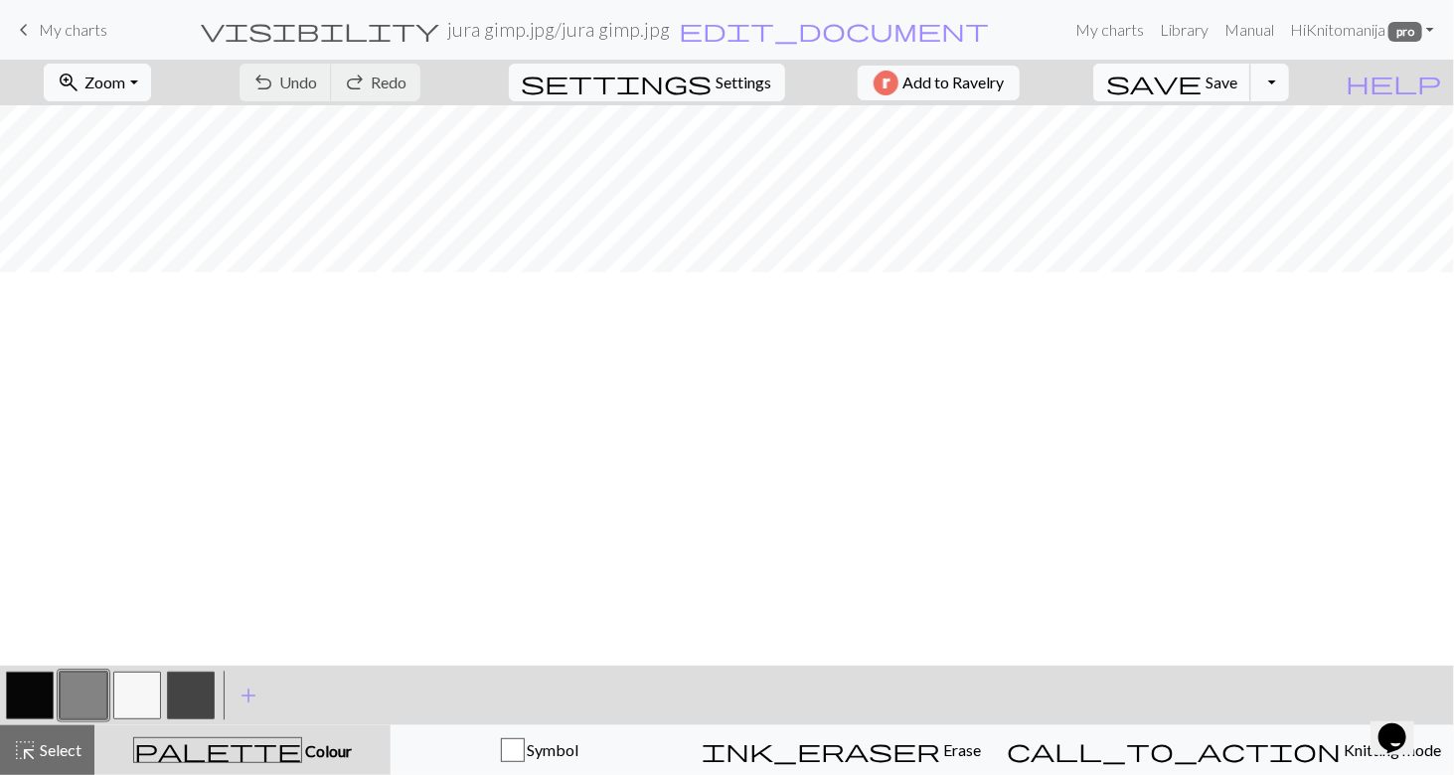
scroll to position [397, 0]
click at [125, 77] on span "Zoom" at bounding box center [104, 82] width 41 height 19
click at [140, 179] on button "Fit height" at bounding box center [123, 189] width 157 height 32
click at [125, 83] on span "Zoom" at bounding box center [104, 82] width 41 height 19
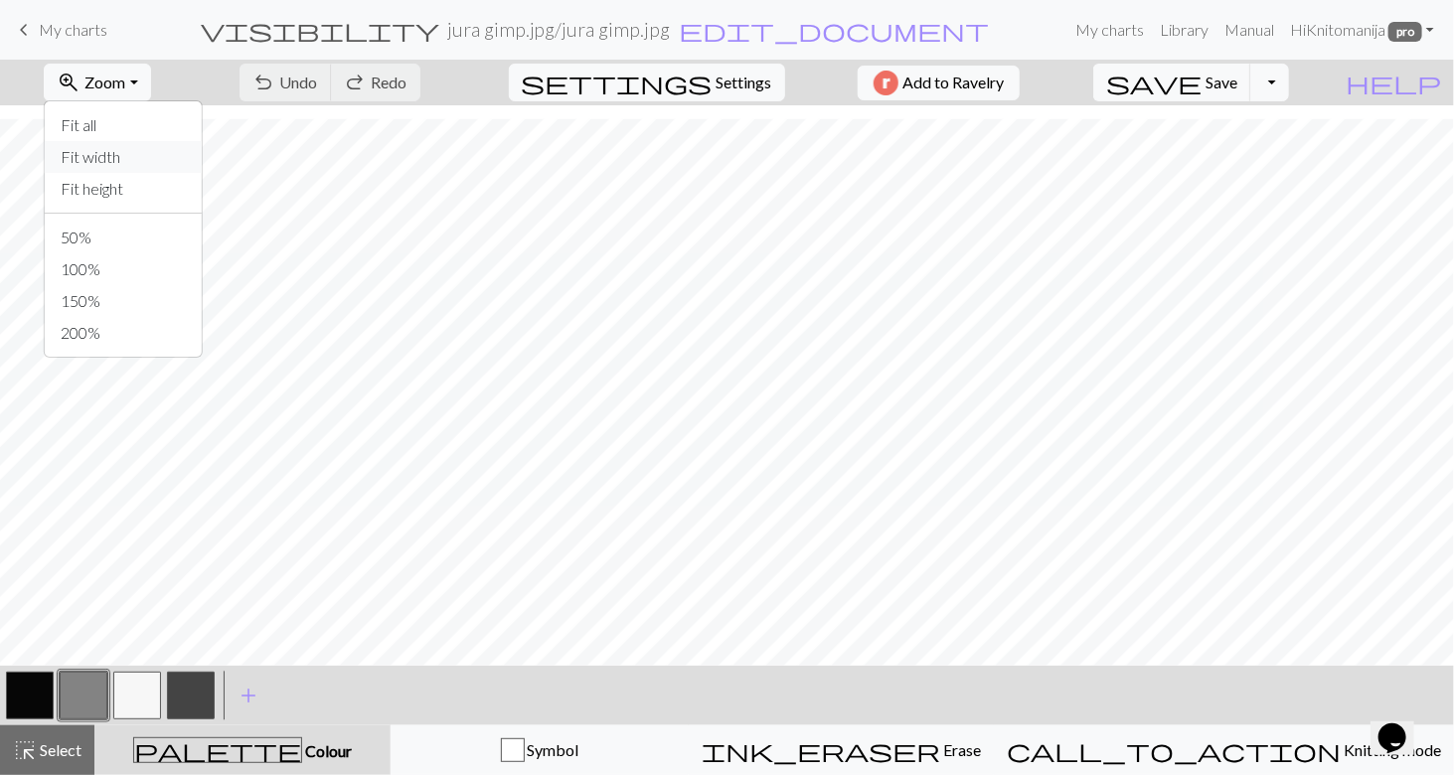
click at [139, 156] on button "Fit width" at bounding box center [123, 157] width 157 height 32
click at [116, 75] on span "Zoom" at bounding box center [104, 82] width 41 height 19
click at [140, 178] on button "Fit height" at bounding box center [123, 189] width 157 height 32
click at [92, 689] on button "button" at bounding box center [84, 696] width 48 height 48
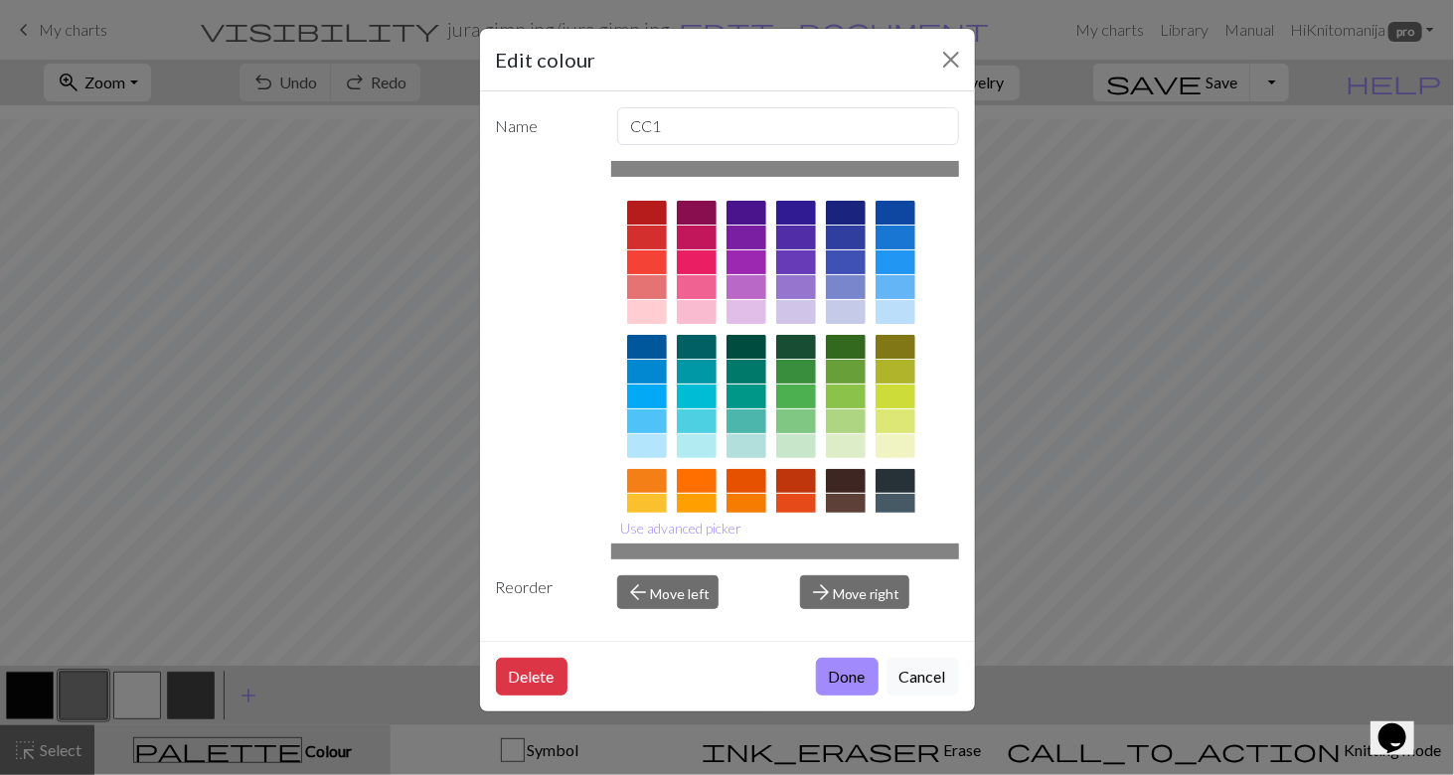
click at [886, 233] on div at bounding box center [895, 238] width 40 height 24
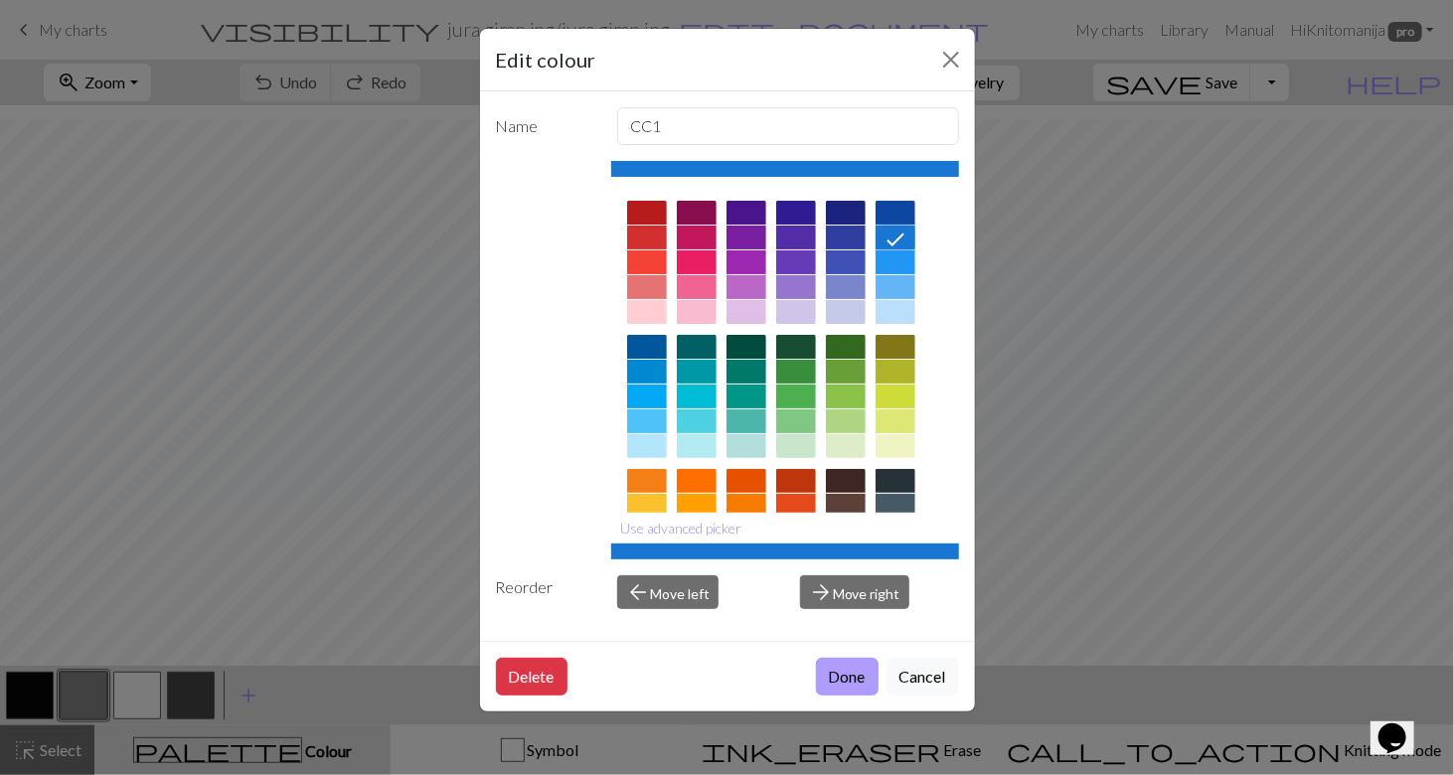
click at [843, 661] on button "Done" at bounding box center [847, 677] width 63 height 38
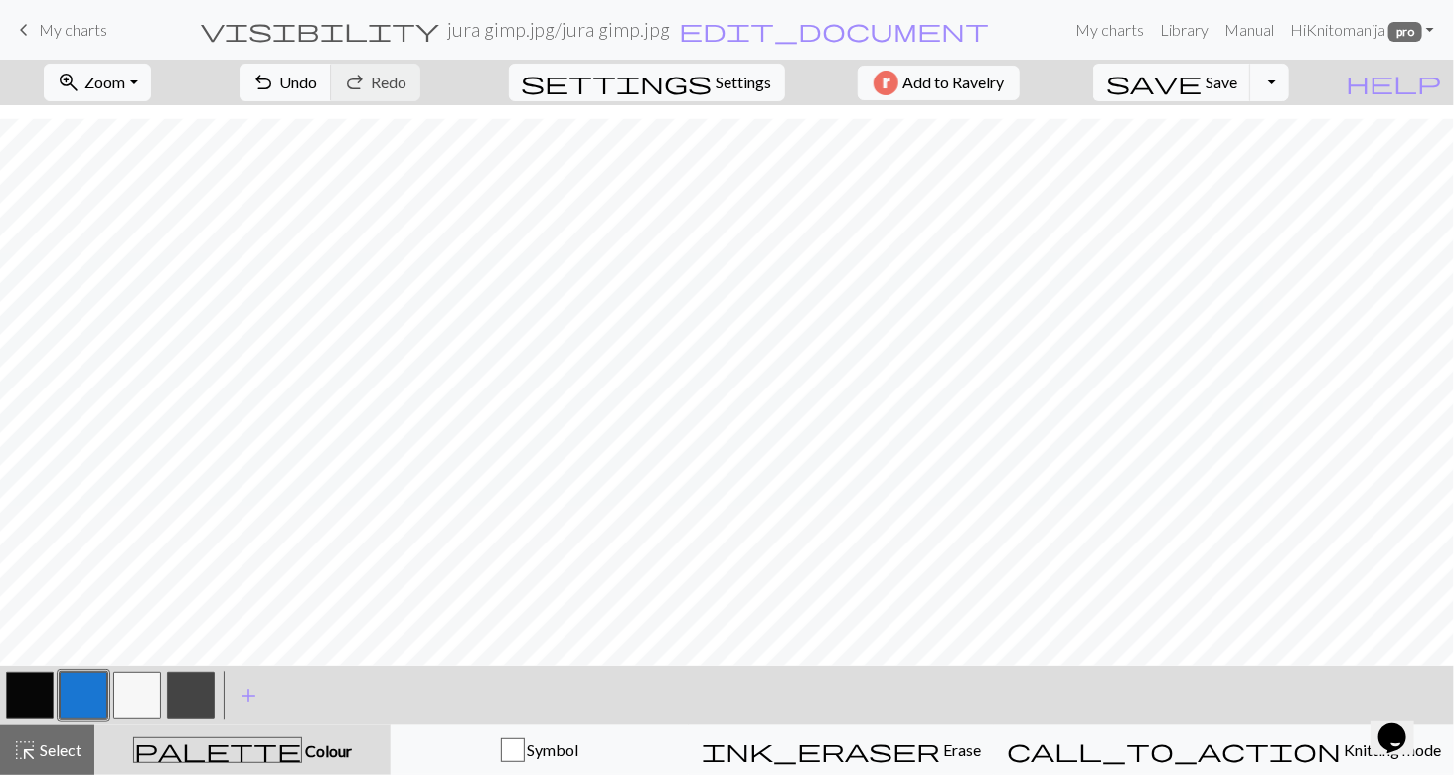
click at [86, 683] on button "button" at bounding box center [84, 696] width 48 height 48
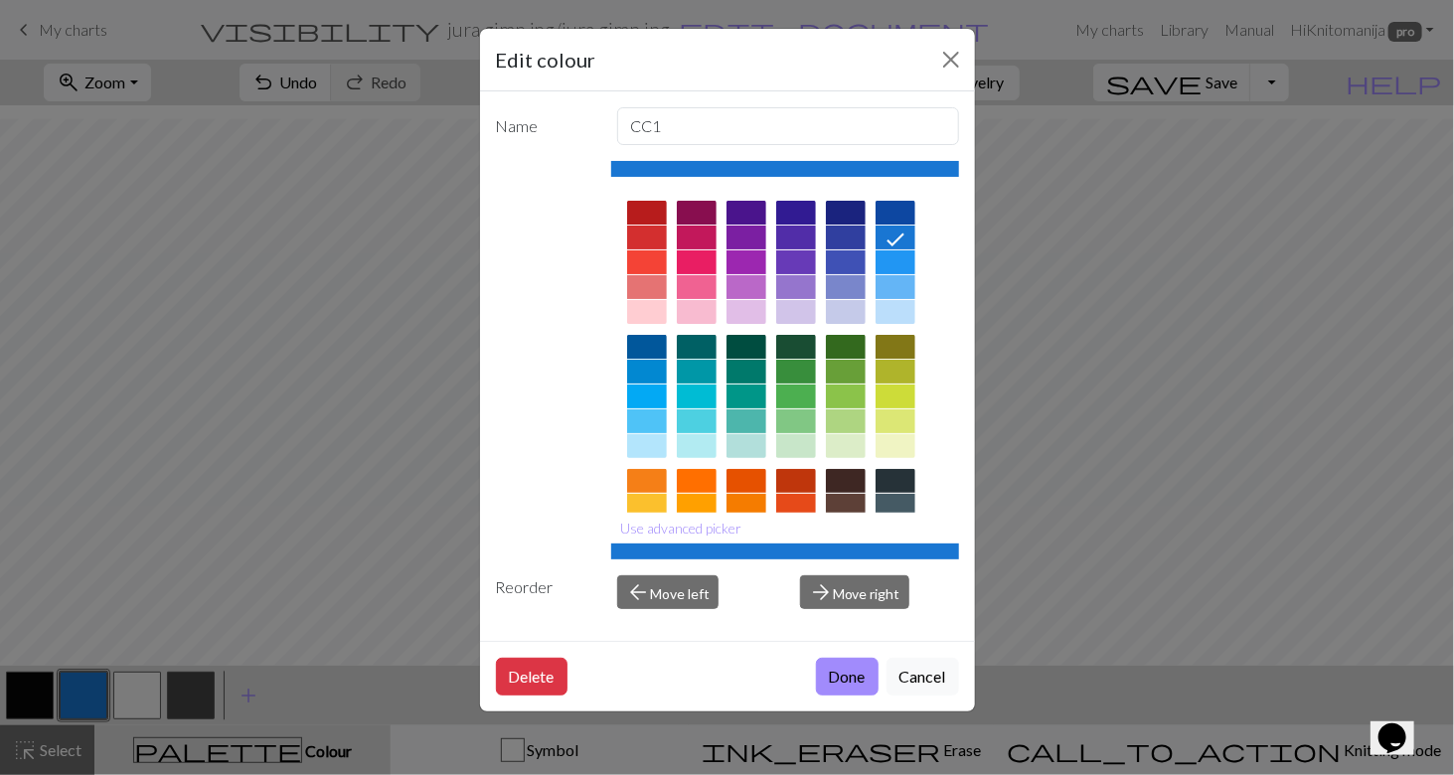
click at [787, 343] on div at bounding box center [796, 347] width 40 height 24
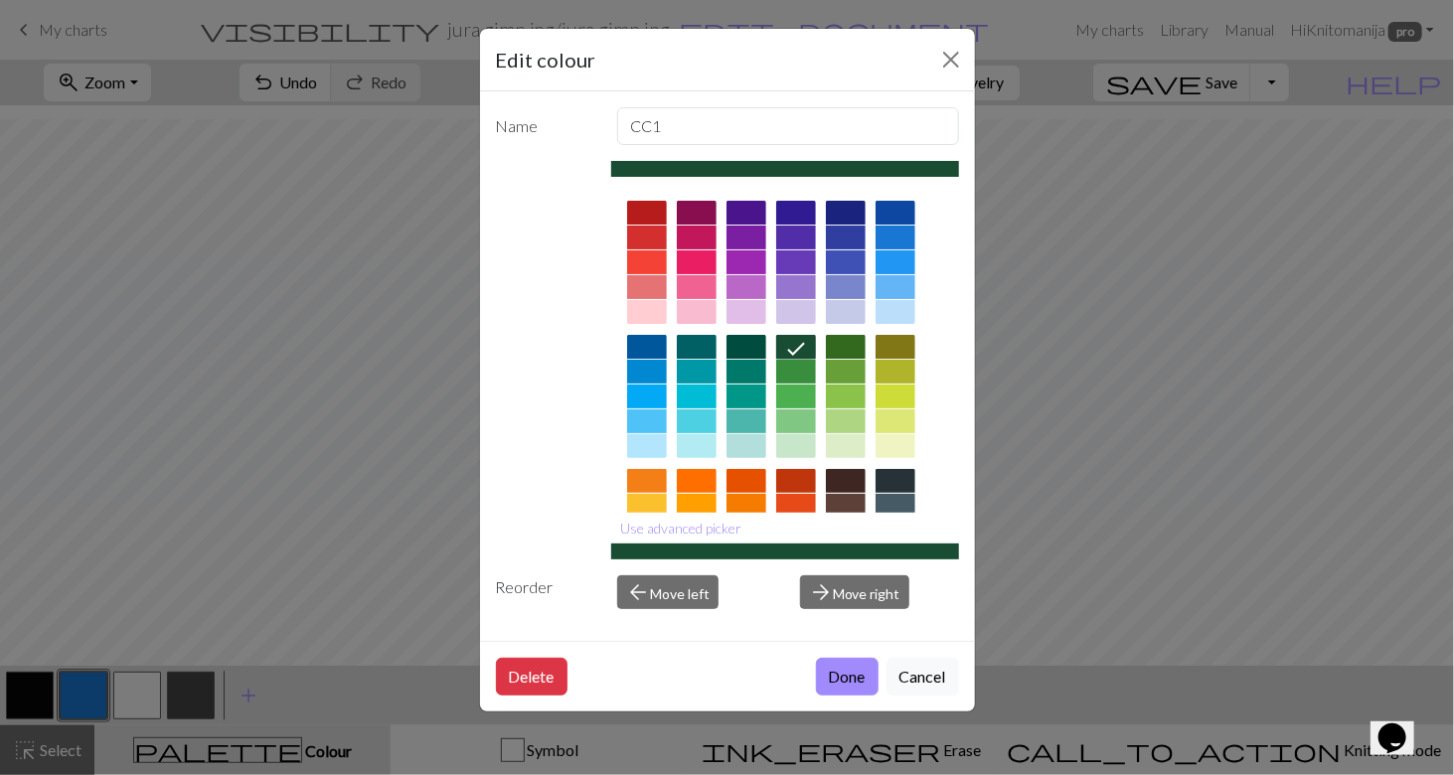
click at [831, 673] on button "Done" at bounding box center [847, 677] width 63 height 38
